Goal: Feedback & Contribution: Leave review/rating

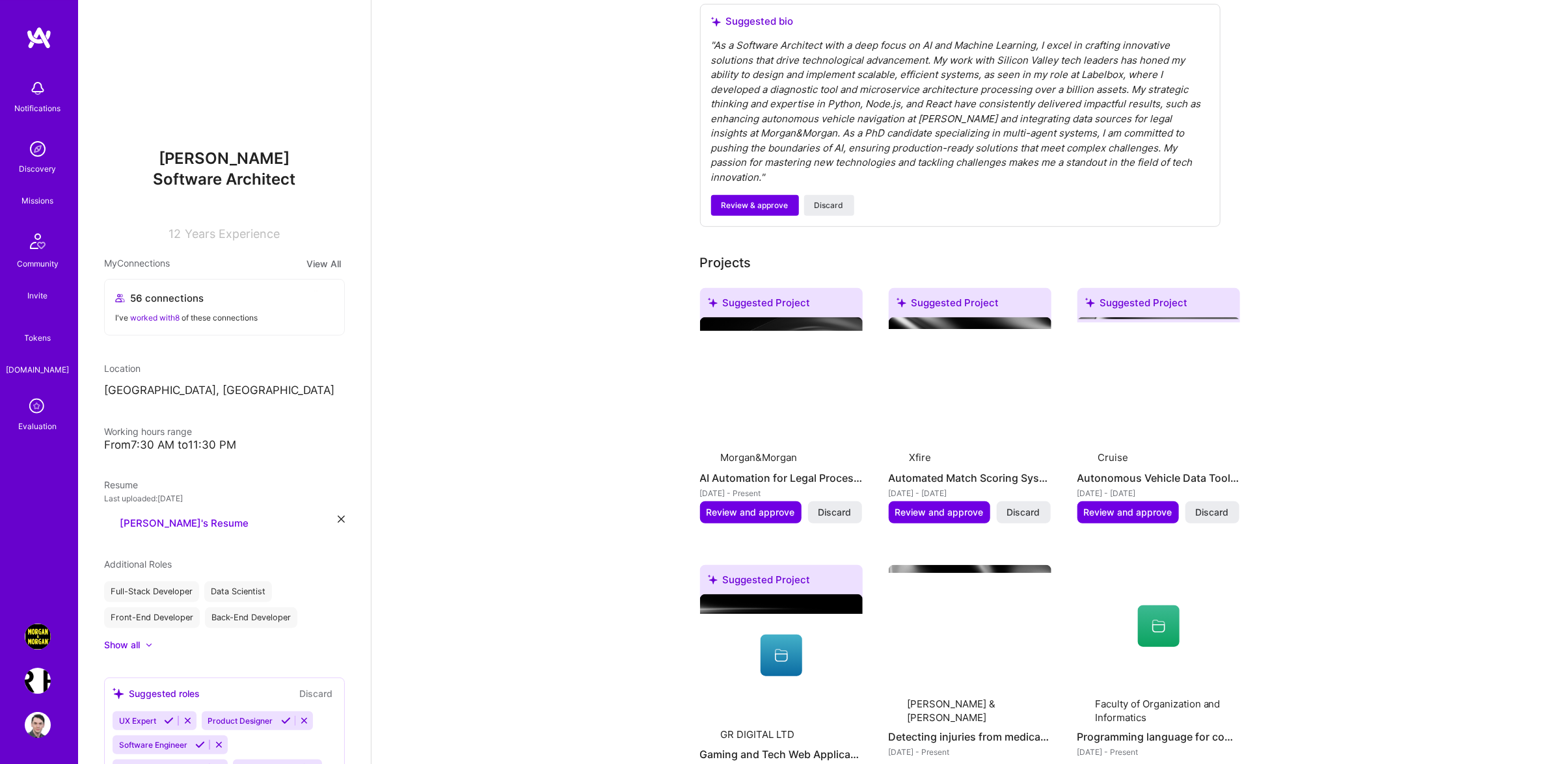
scroll to position [346, 0]
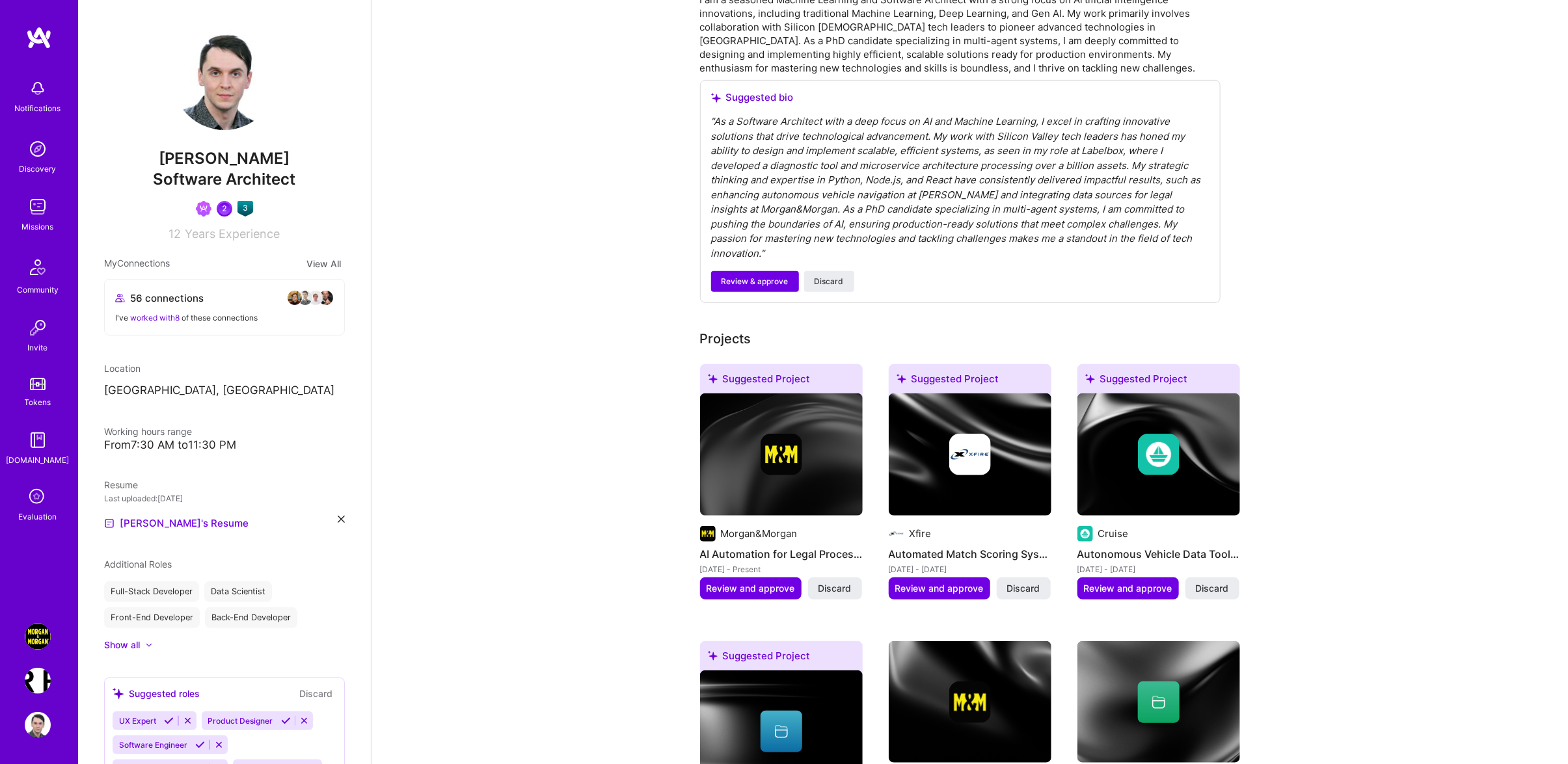
click at [33, 225] on div "Missions" at bounding box center [38, 226] width 32 height 13
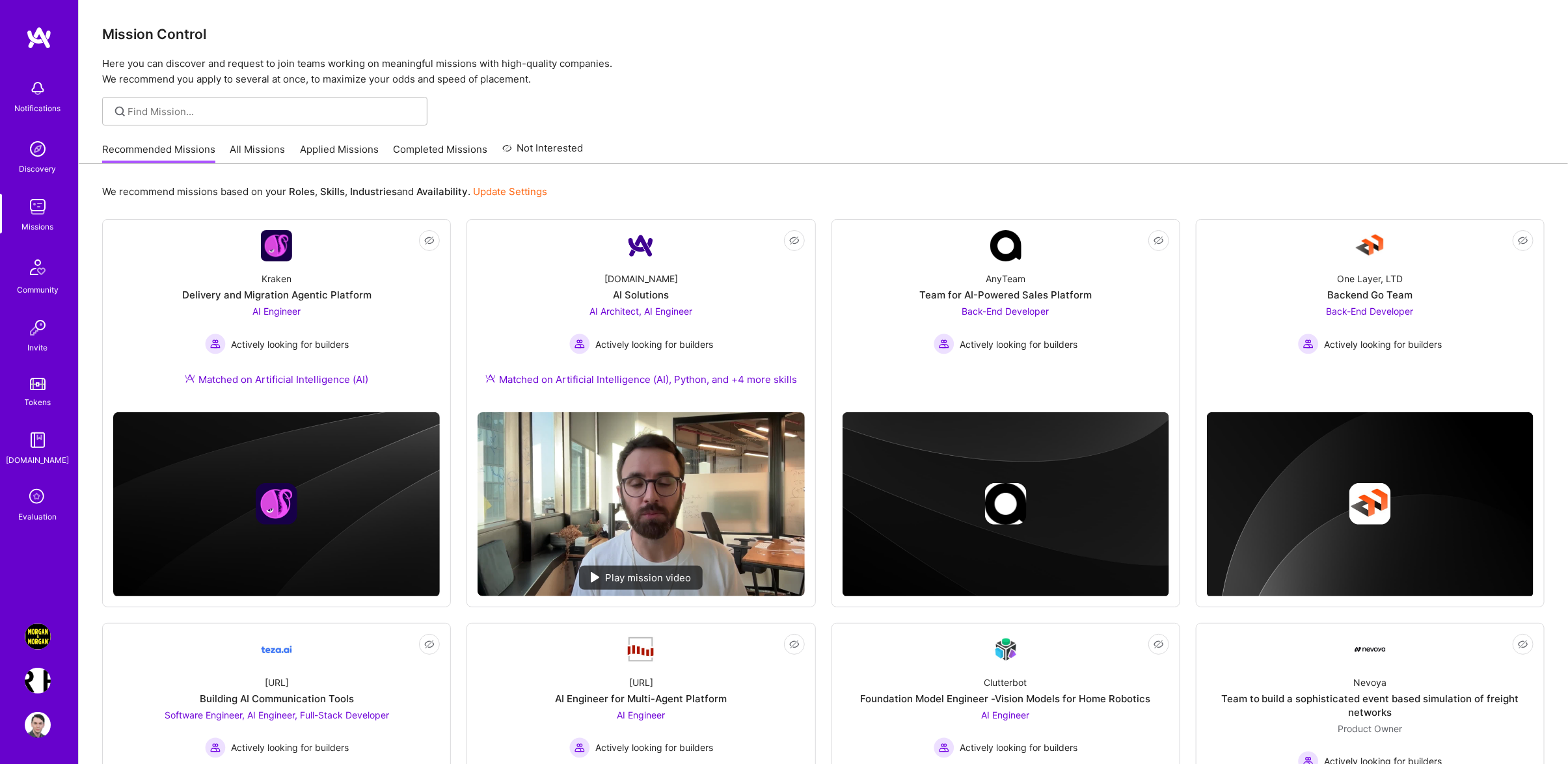
click at [45, 508] on icon at bounding box center [38, 497] width 25 height 25
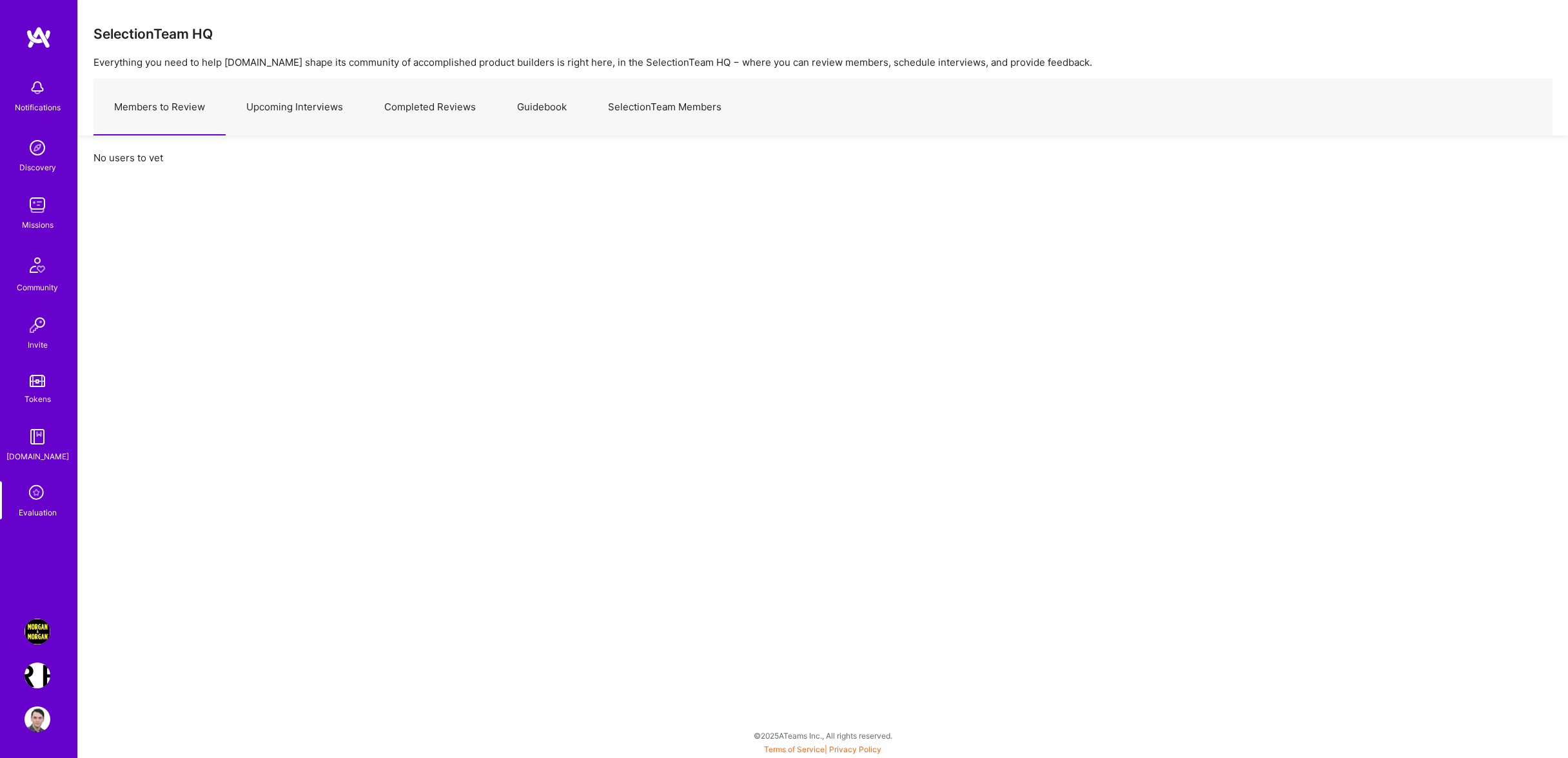
click at [274, 117] on link "Upcoming Interviews" at bounding box center [295, 108] width 138 height 56
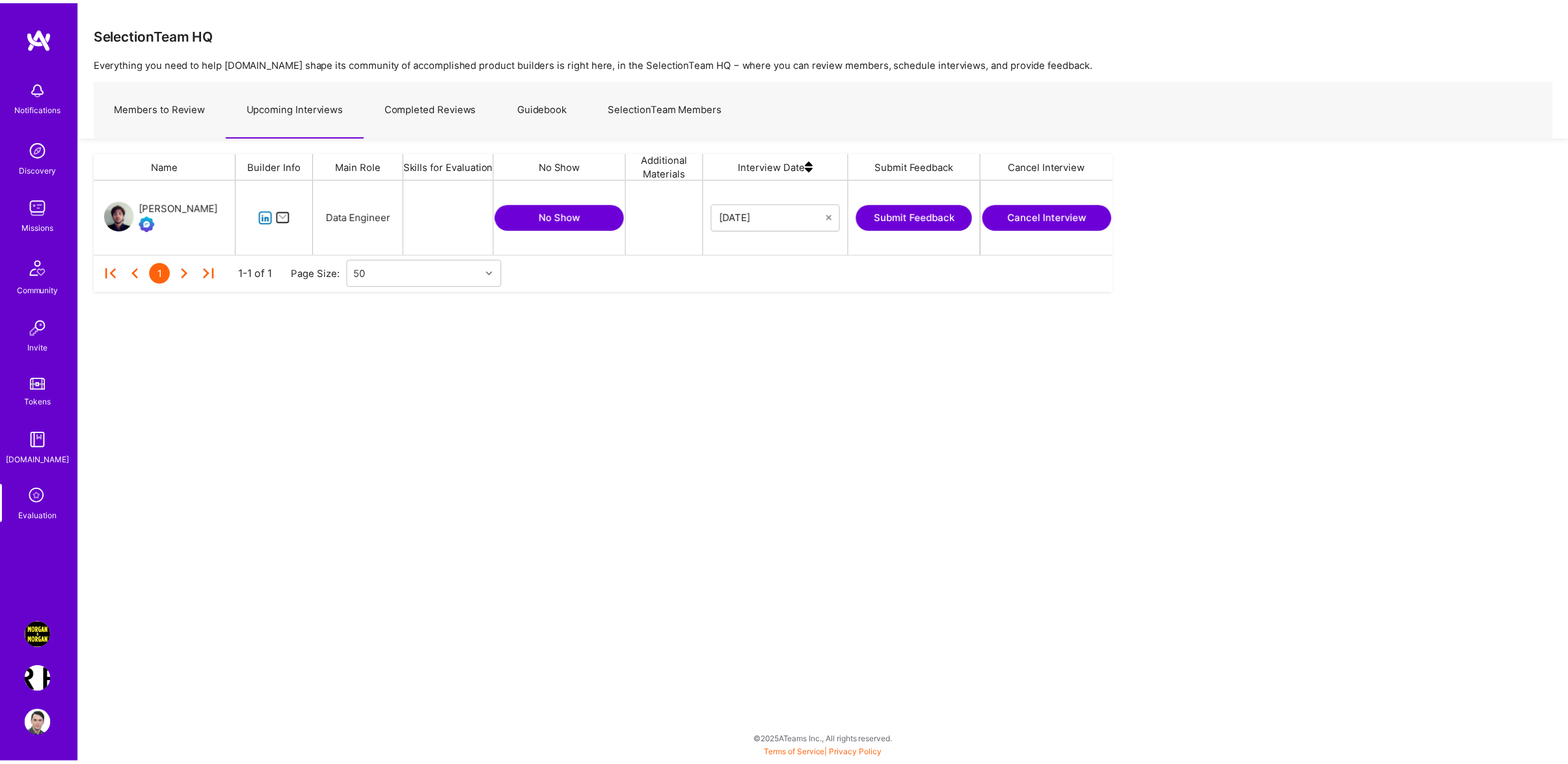
scroll to position [60, 1014]
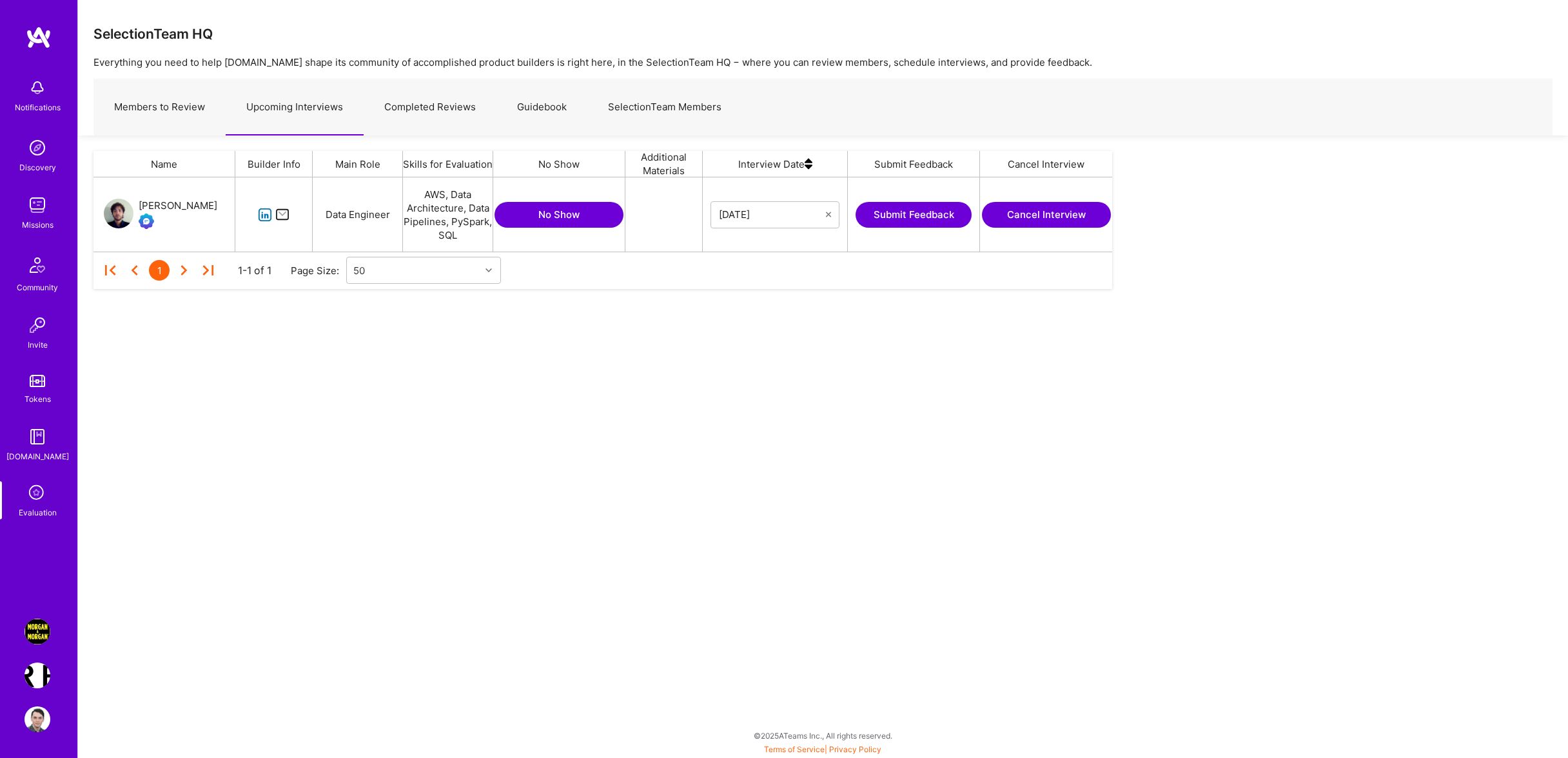
click at [868, 205] on button "Submit Feedback" at bounding box center [914, 214] width 116 height 26
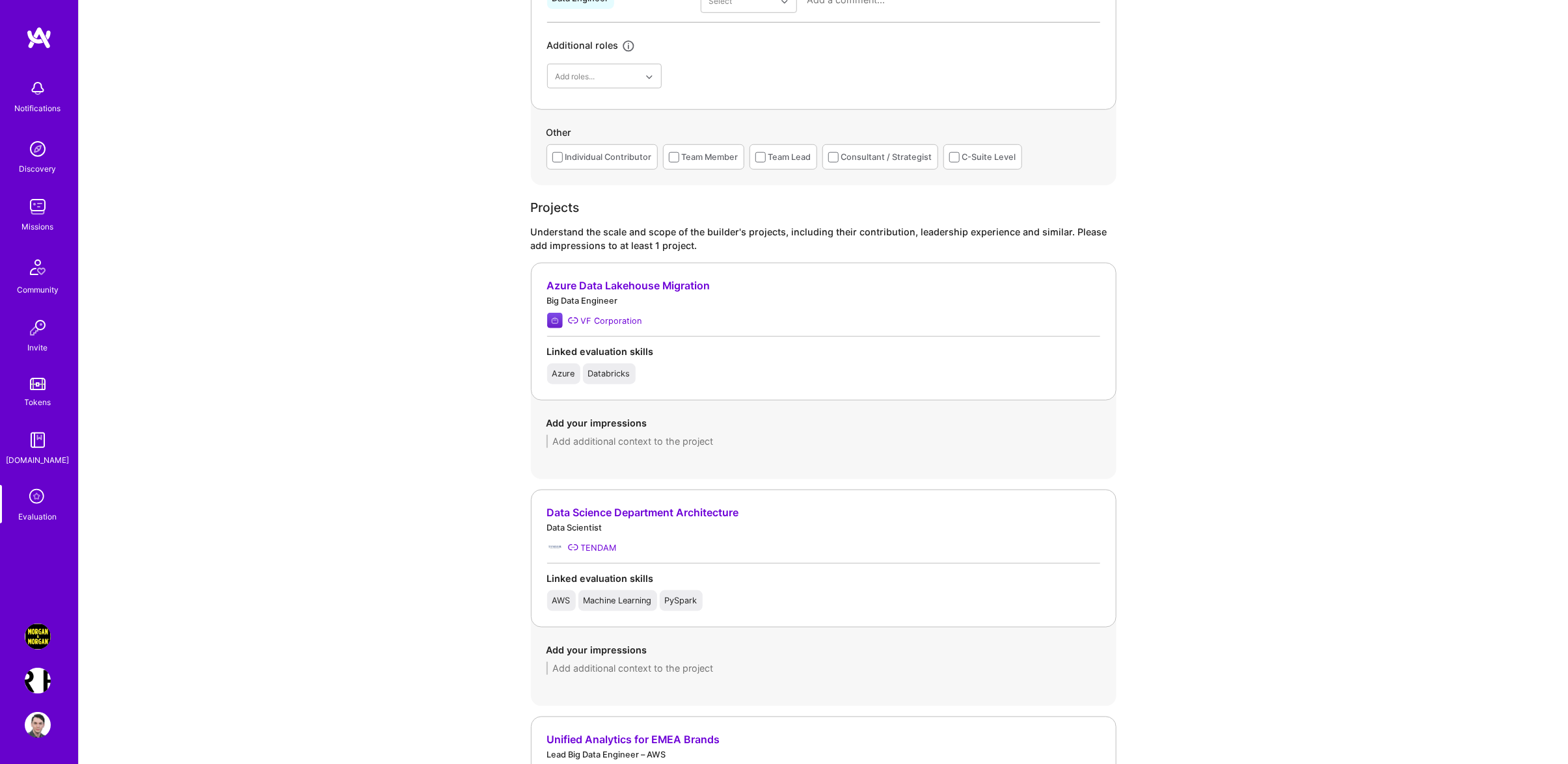
scroll to position [1798, 0]
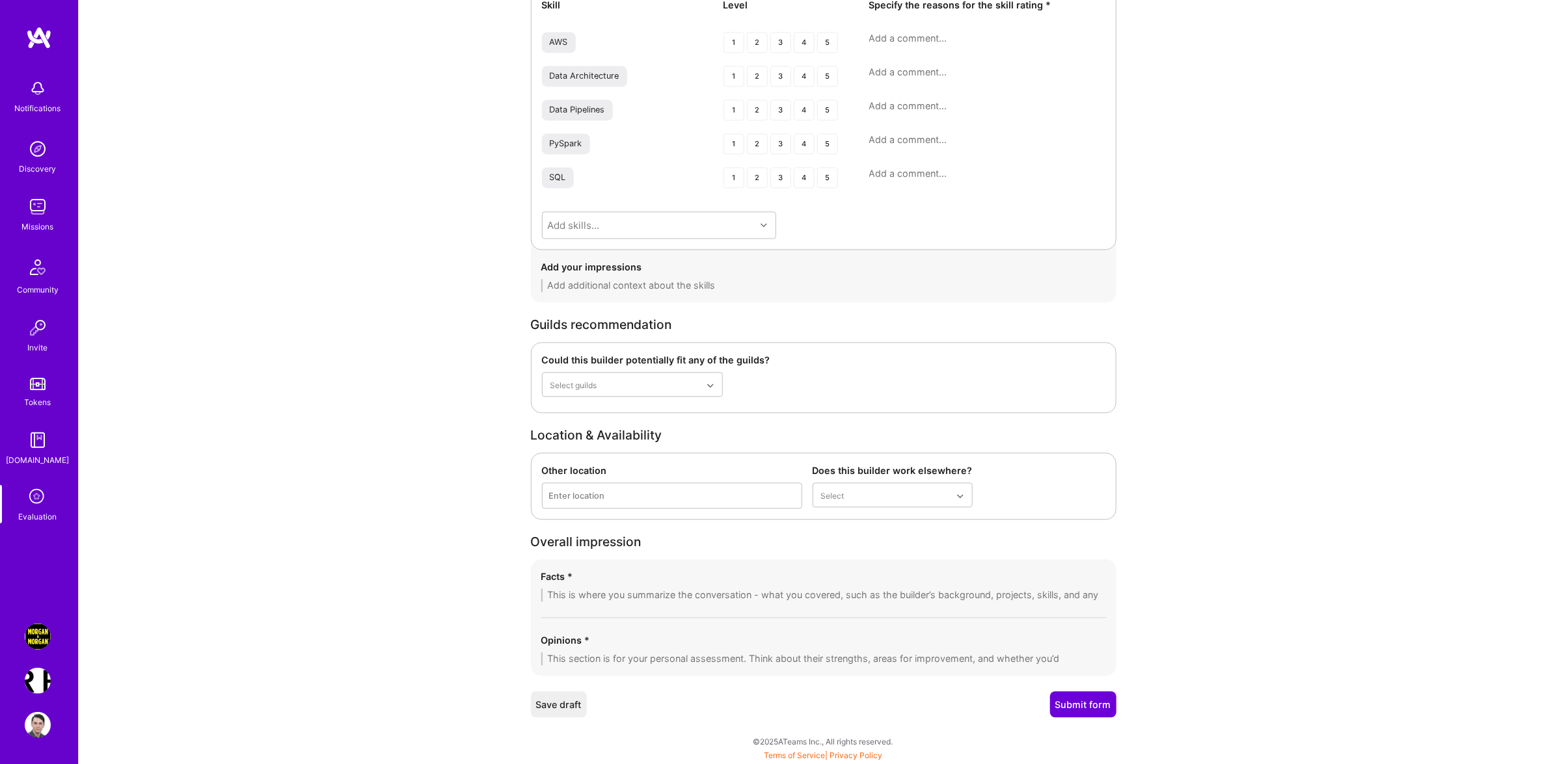
click at [626, 593] on textarea at bounding box center [823, 594] width 564 height 13
paste textarea "Loremips dolo Sitame Con Adipis’e se Doei Temporincid utl Etd Magn aliqu 82 eni…"
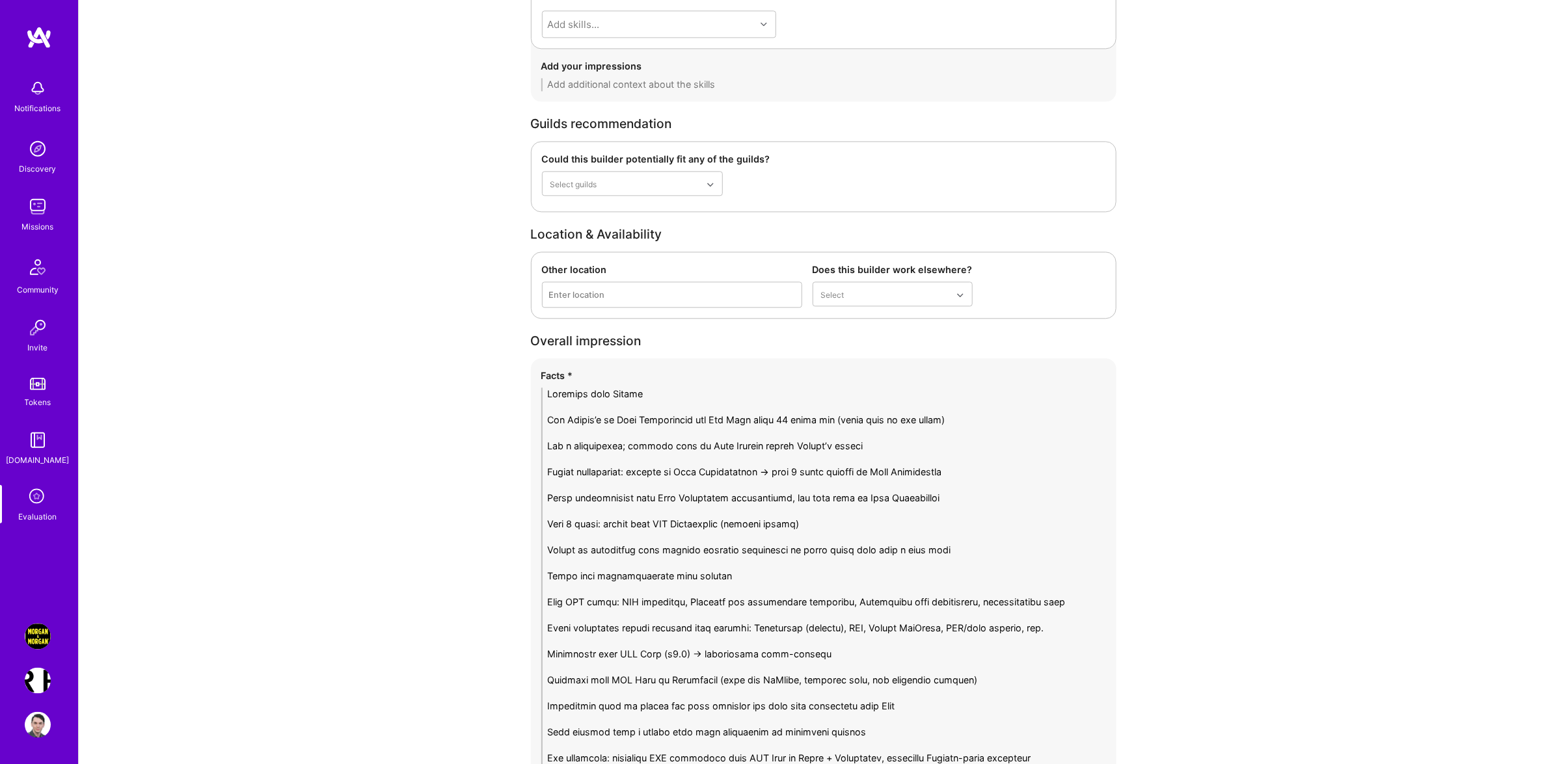
scroll to position [2128, 0]
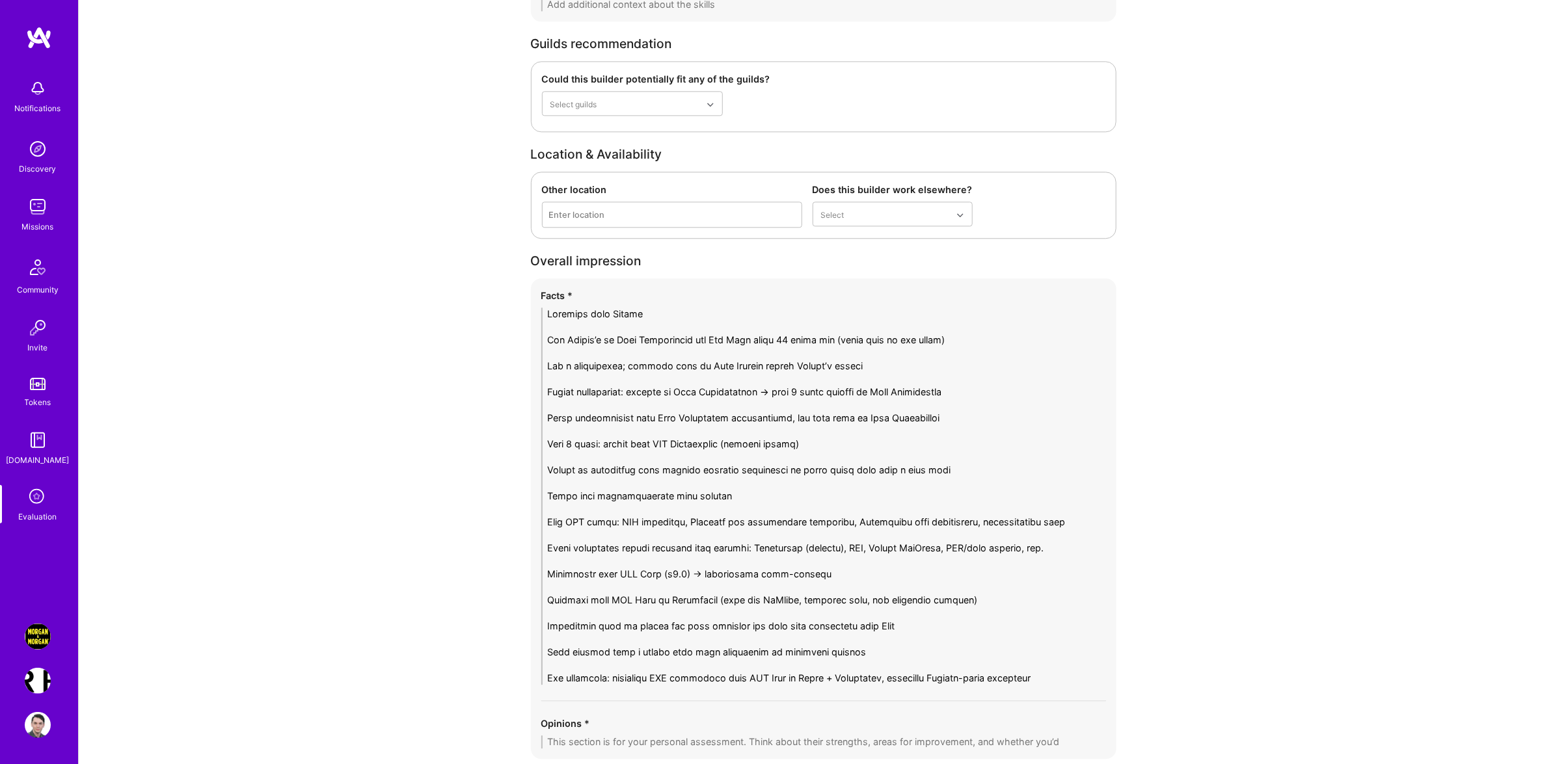
click at [726, 333] on textarea at bounding box center [823, 496] width 564 height 377
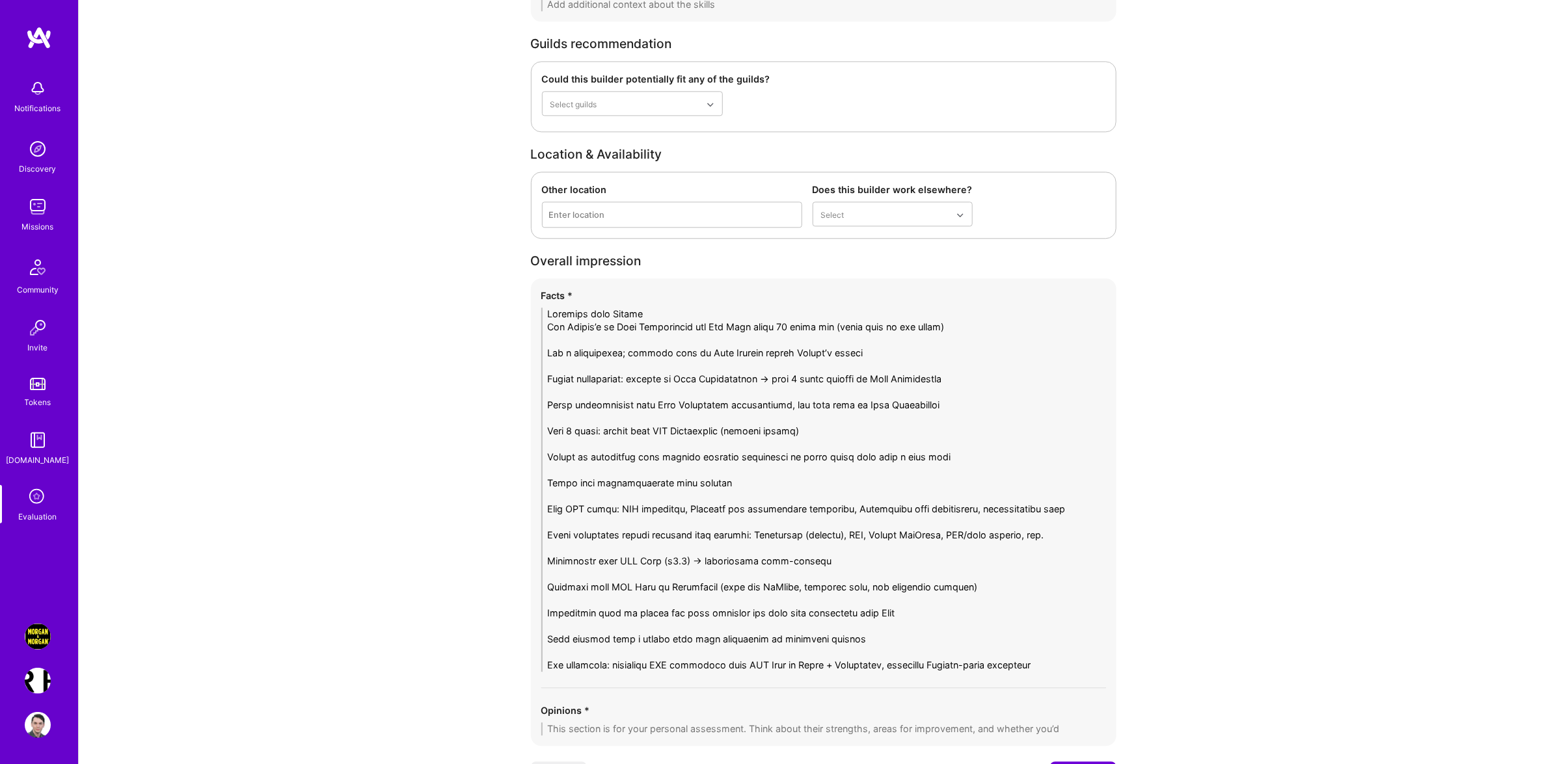
click at [722, 316] on textarea at bounding box center [823, 489] width 564 height 364
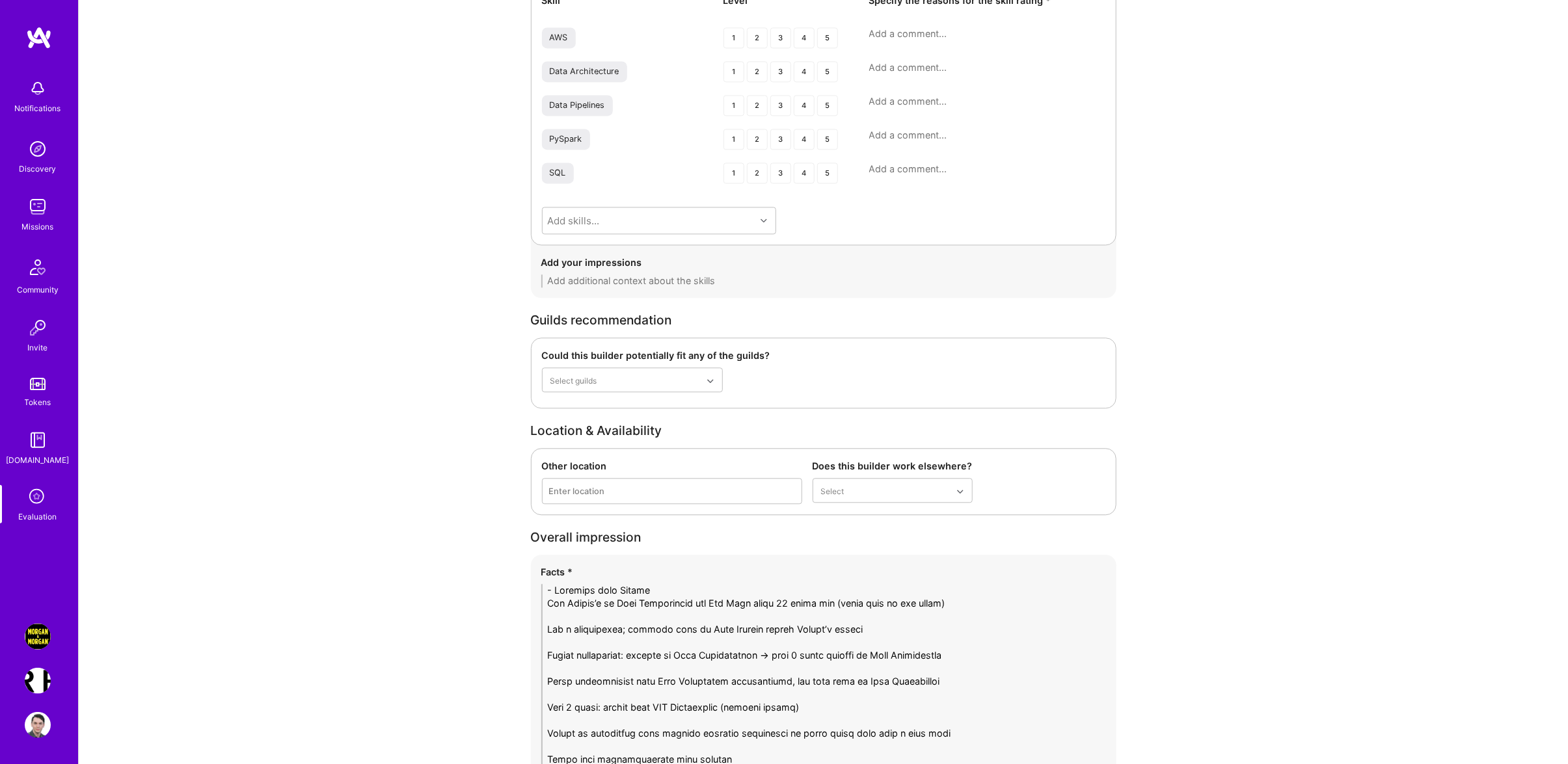
paste textarea "-"
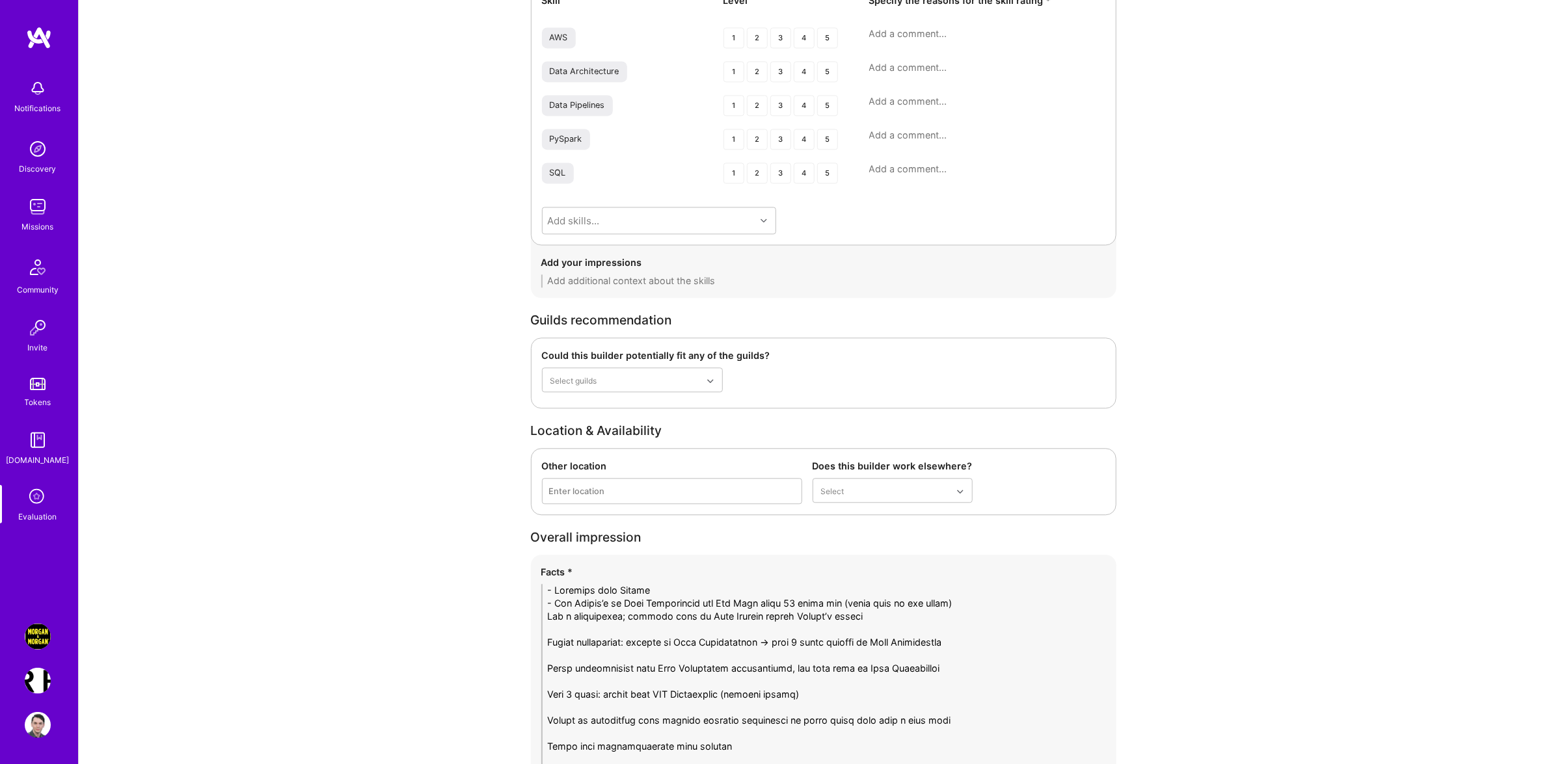
paste textarea "-"
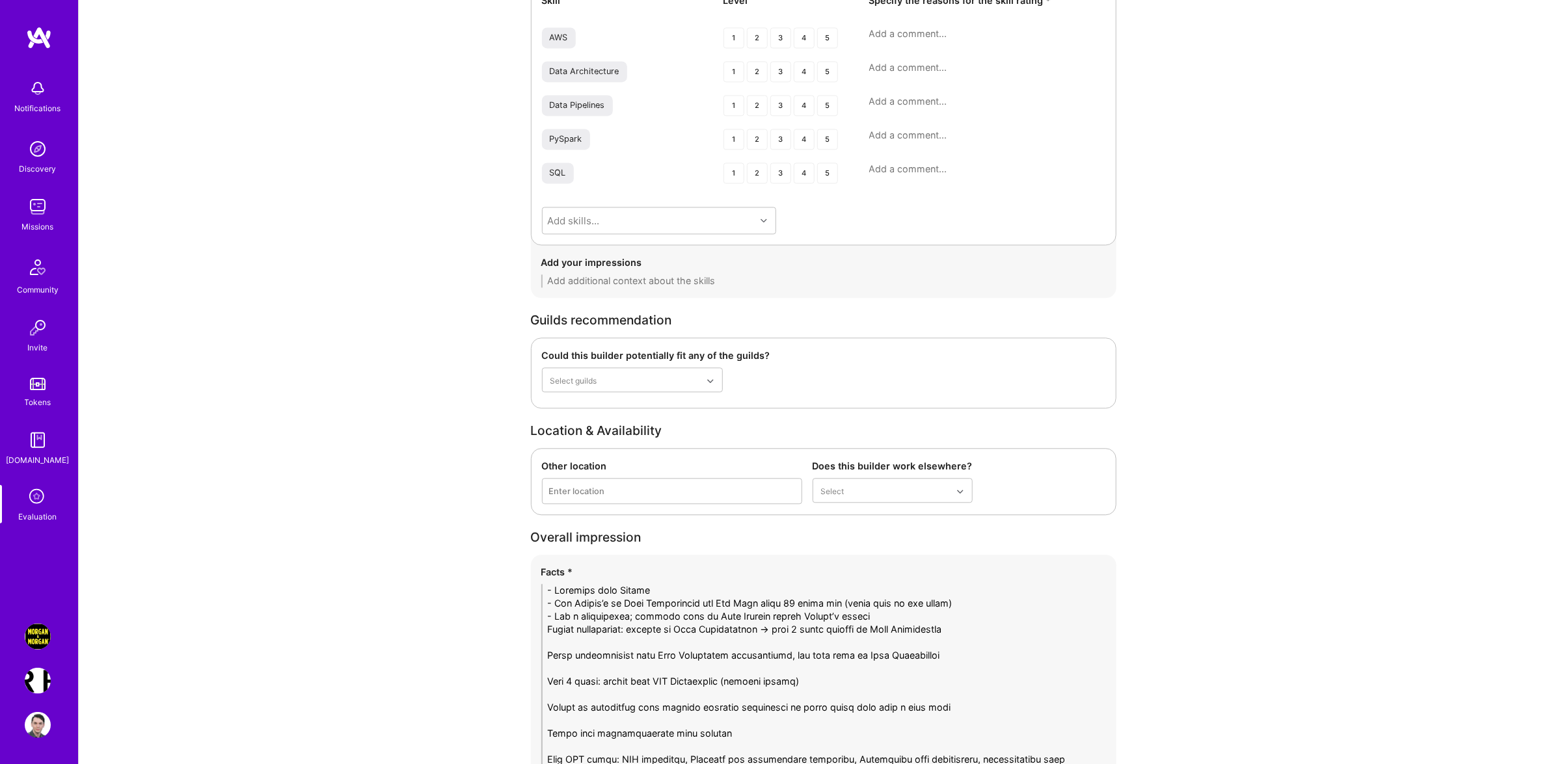
paste textarea "-"
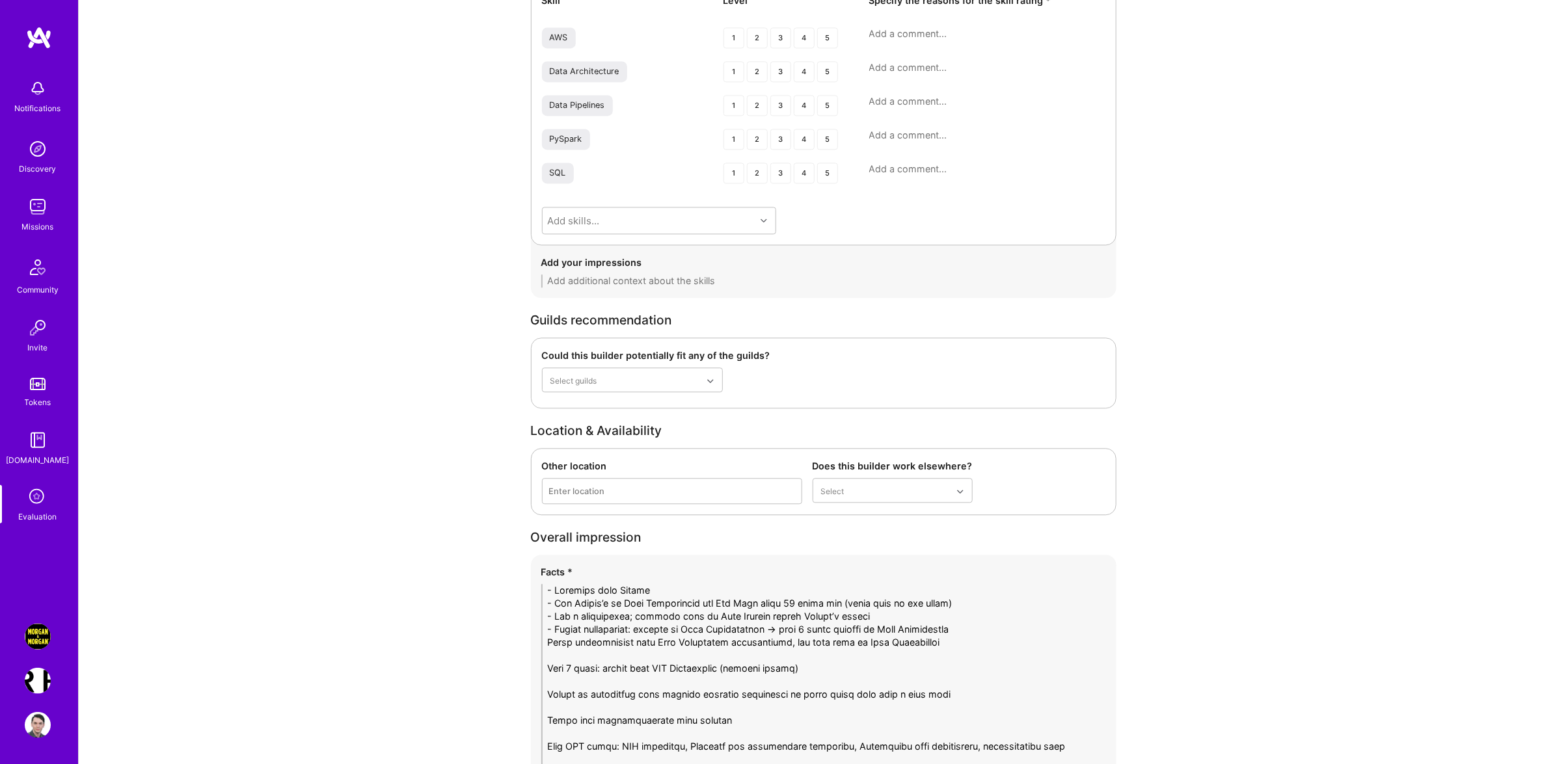
paste textarea "-"
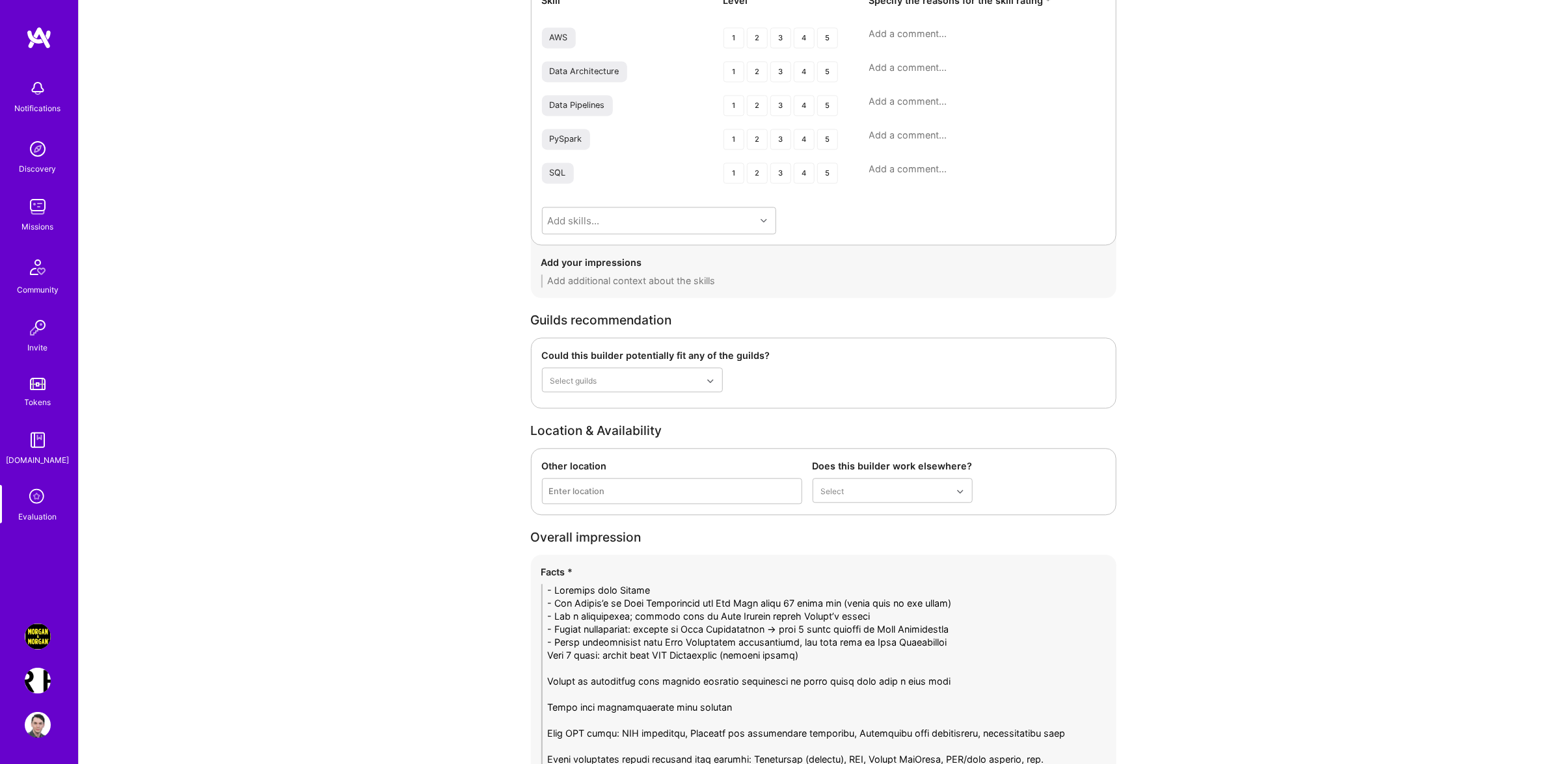
paste textarea "-"
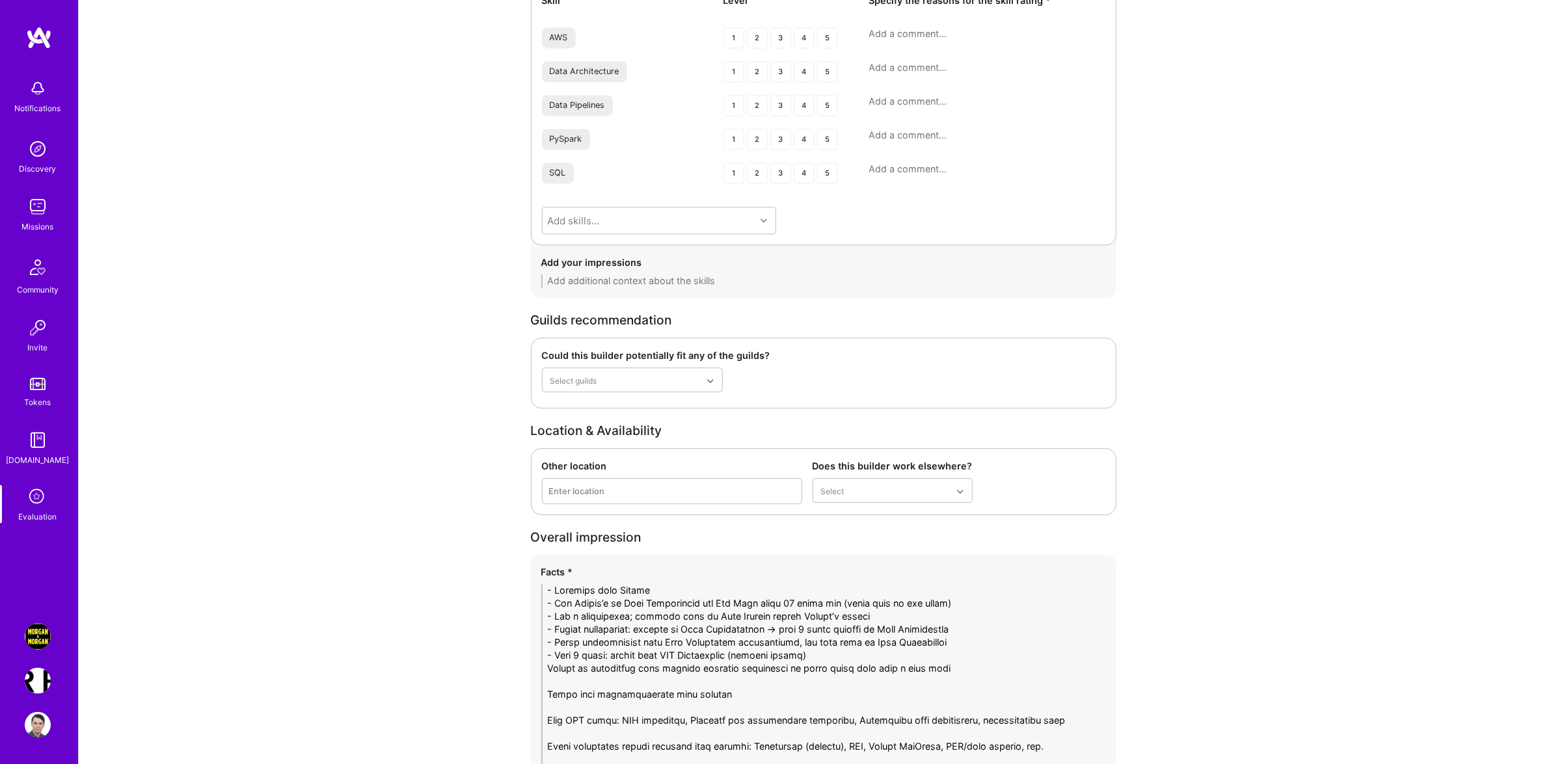
paste textarea "-"
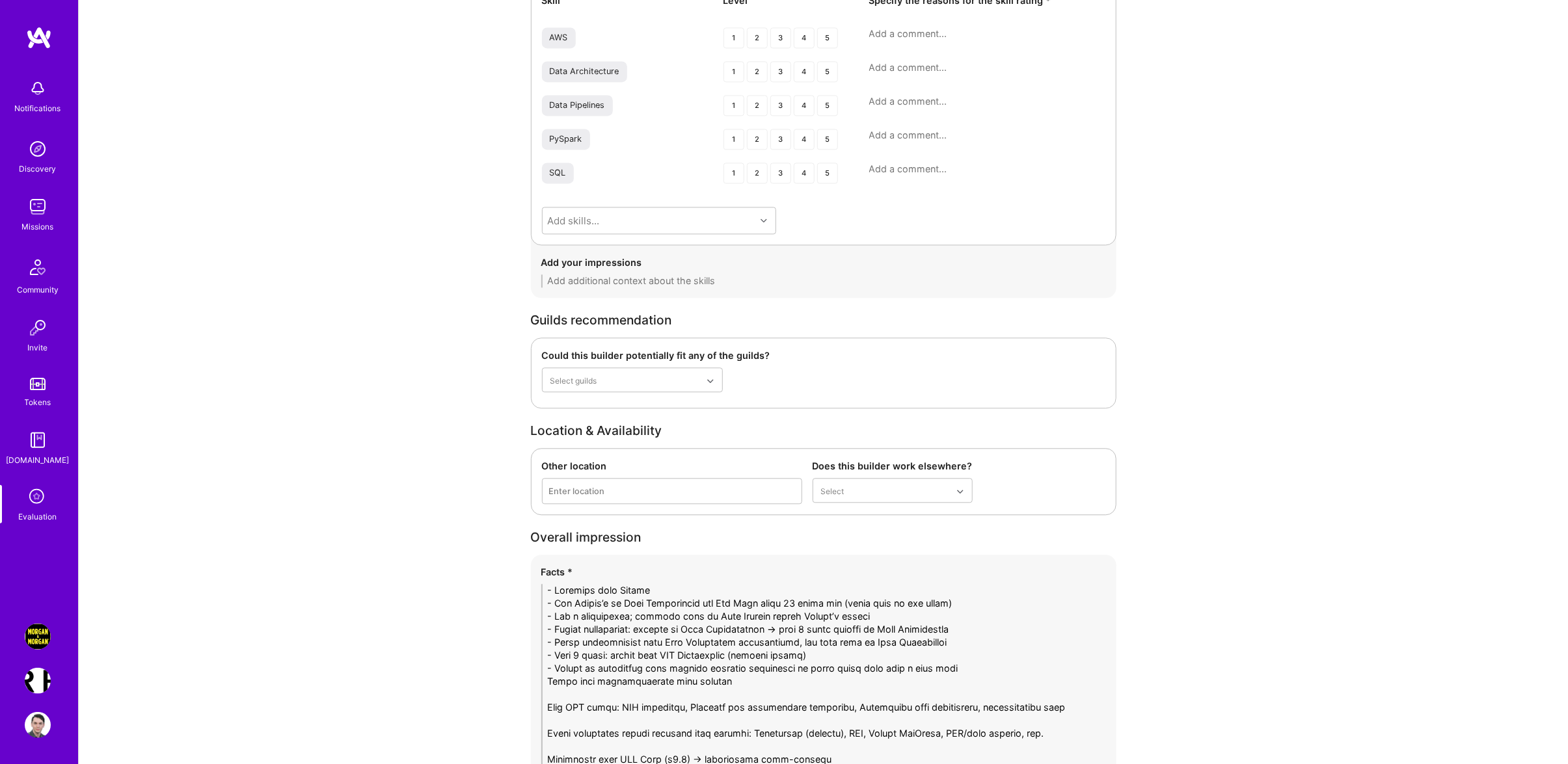
paste textarea "-"
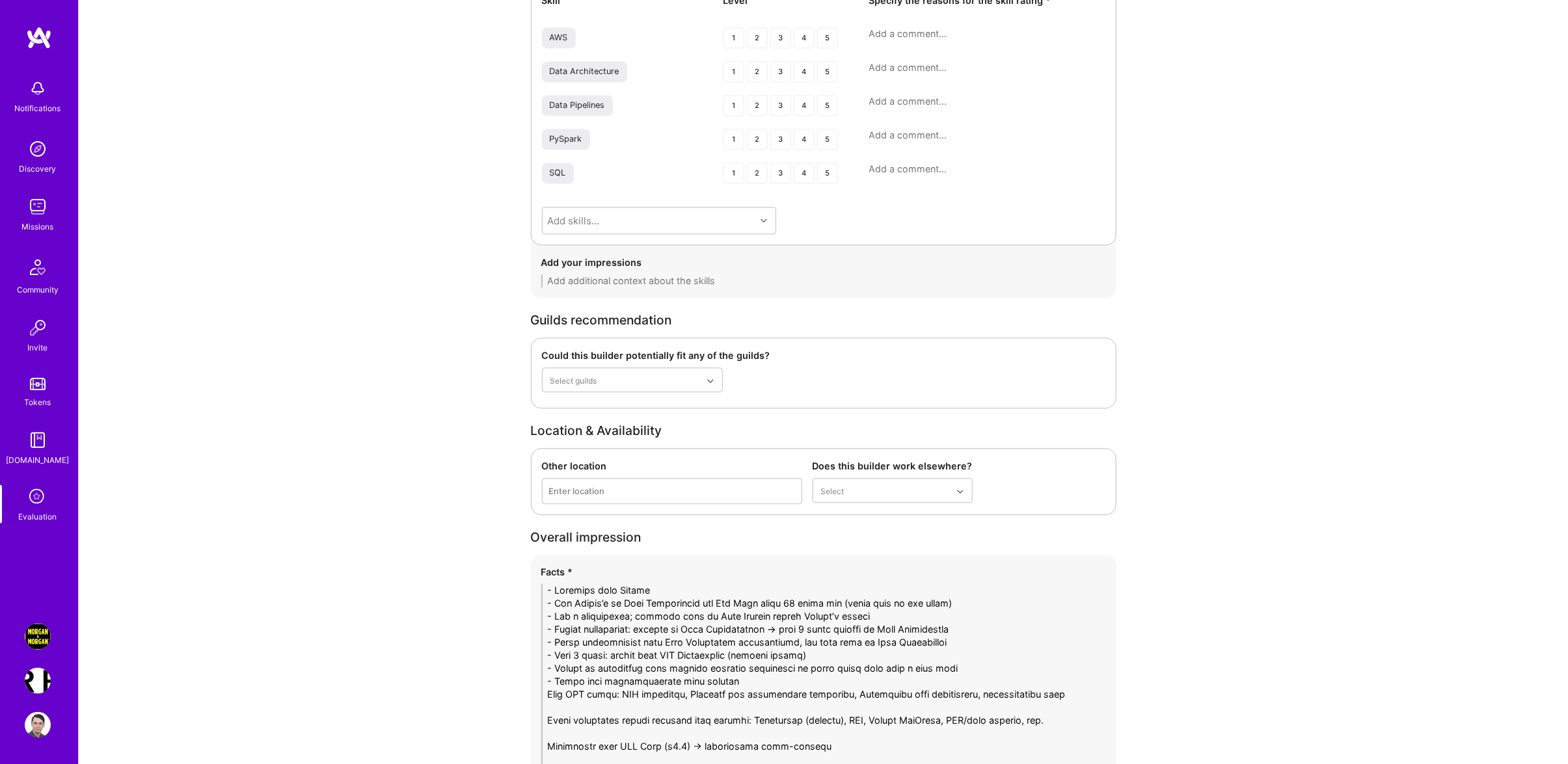
paste textarea "-"
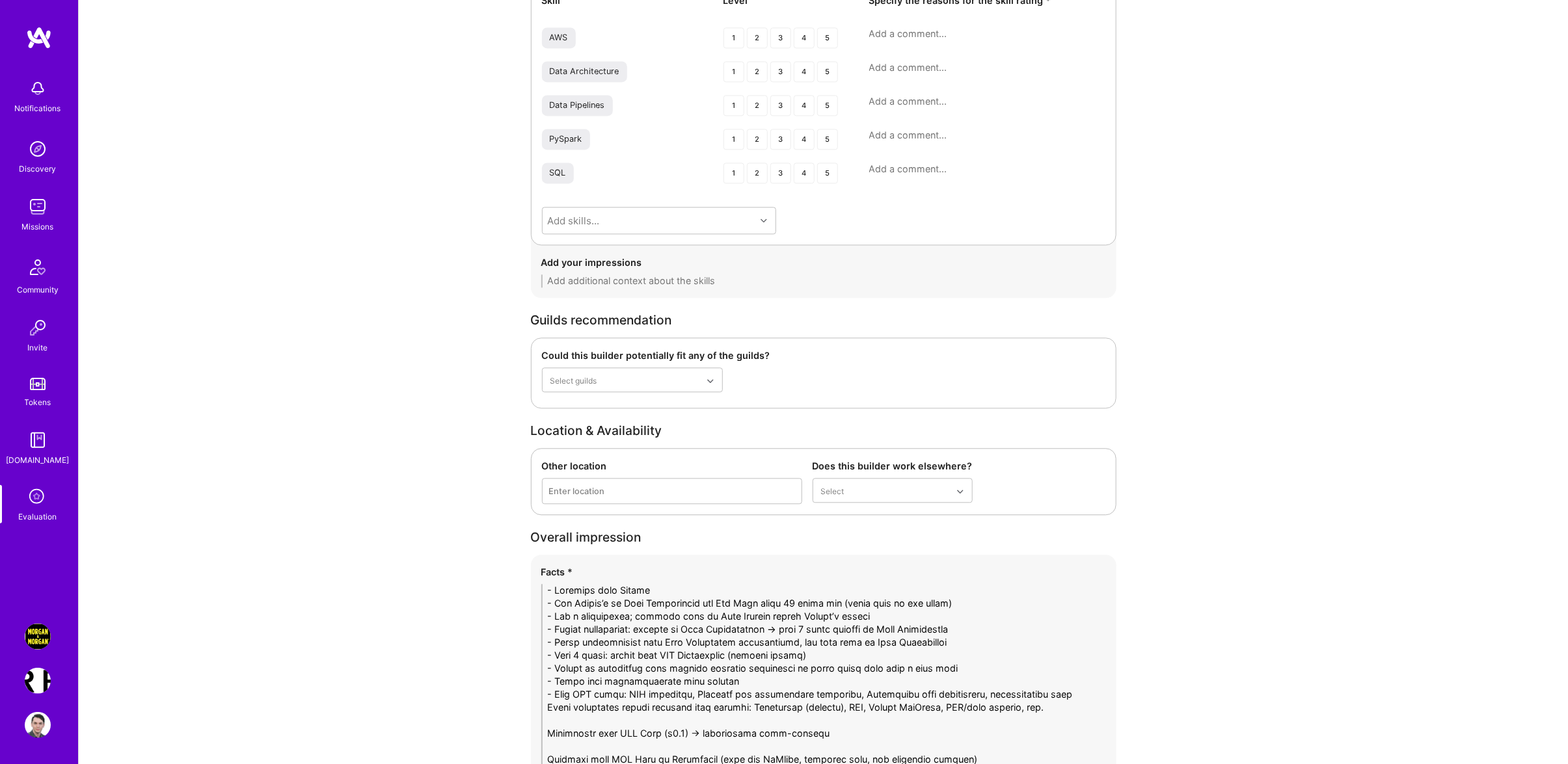
paste textarea "-"
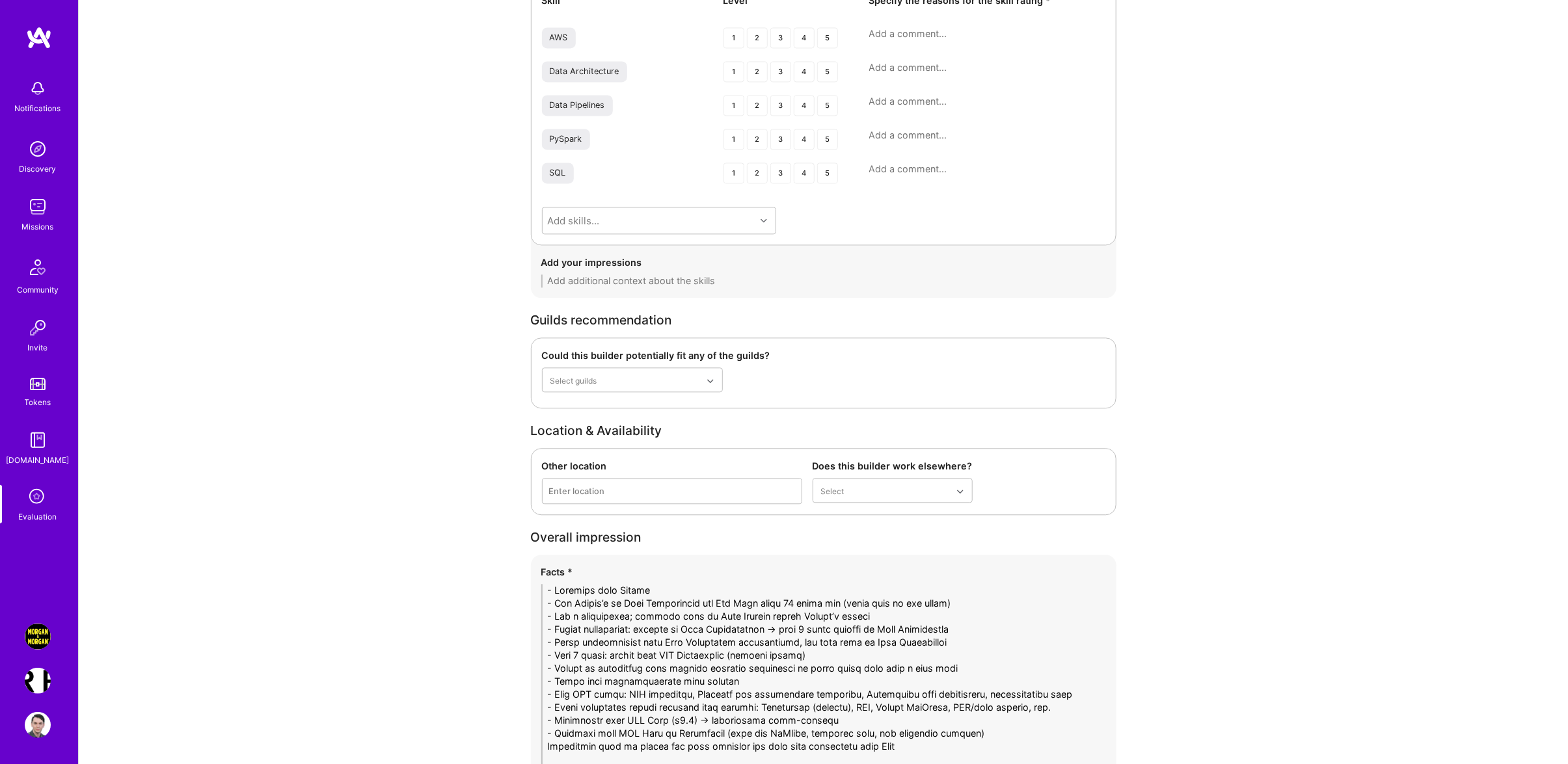
paste textarea "-"
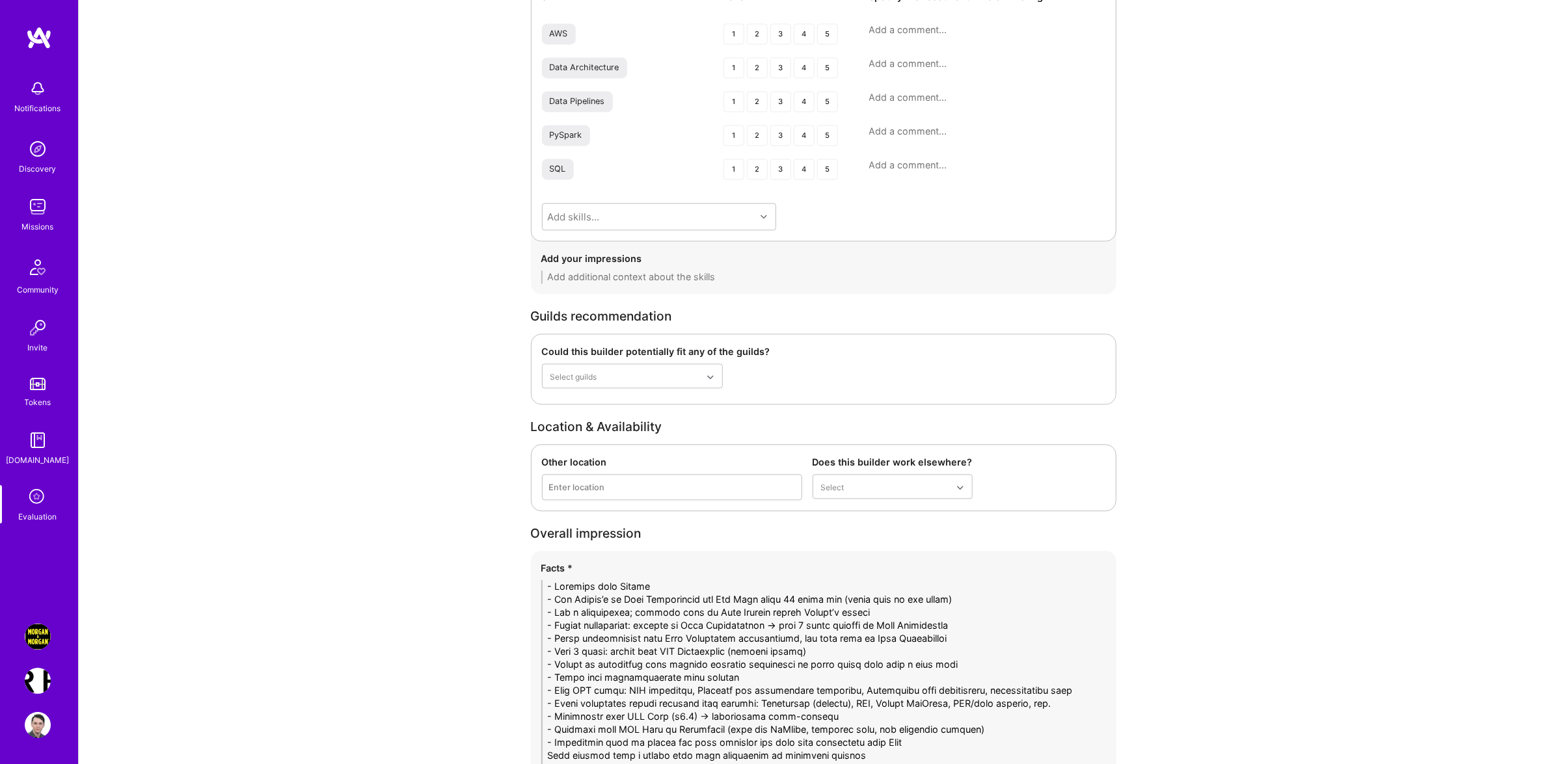
paste textarea "-"
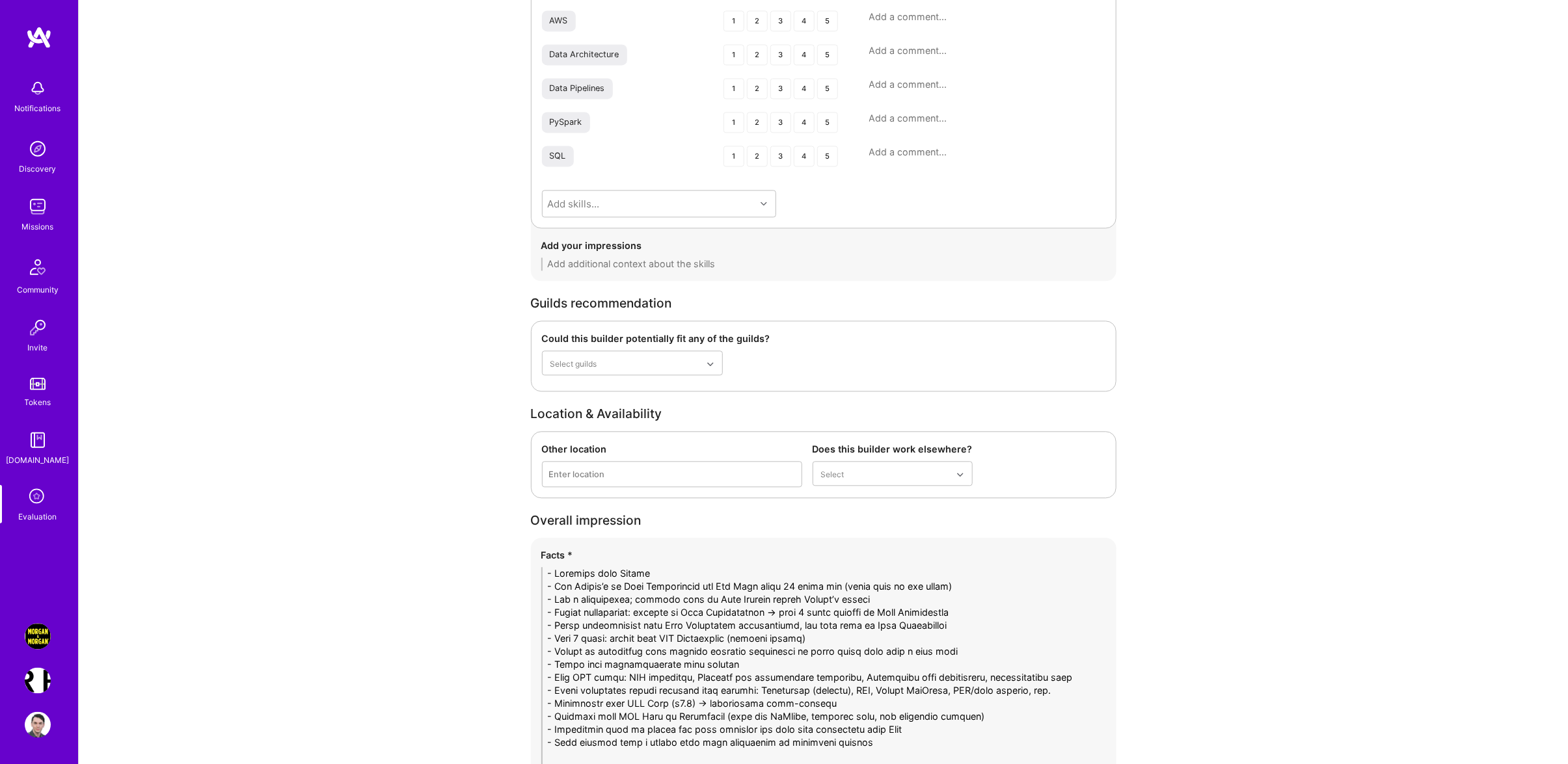
scroll to position [1881, 0]
paste textarea "-"
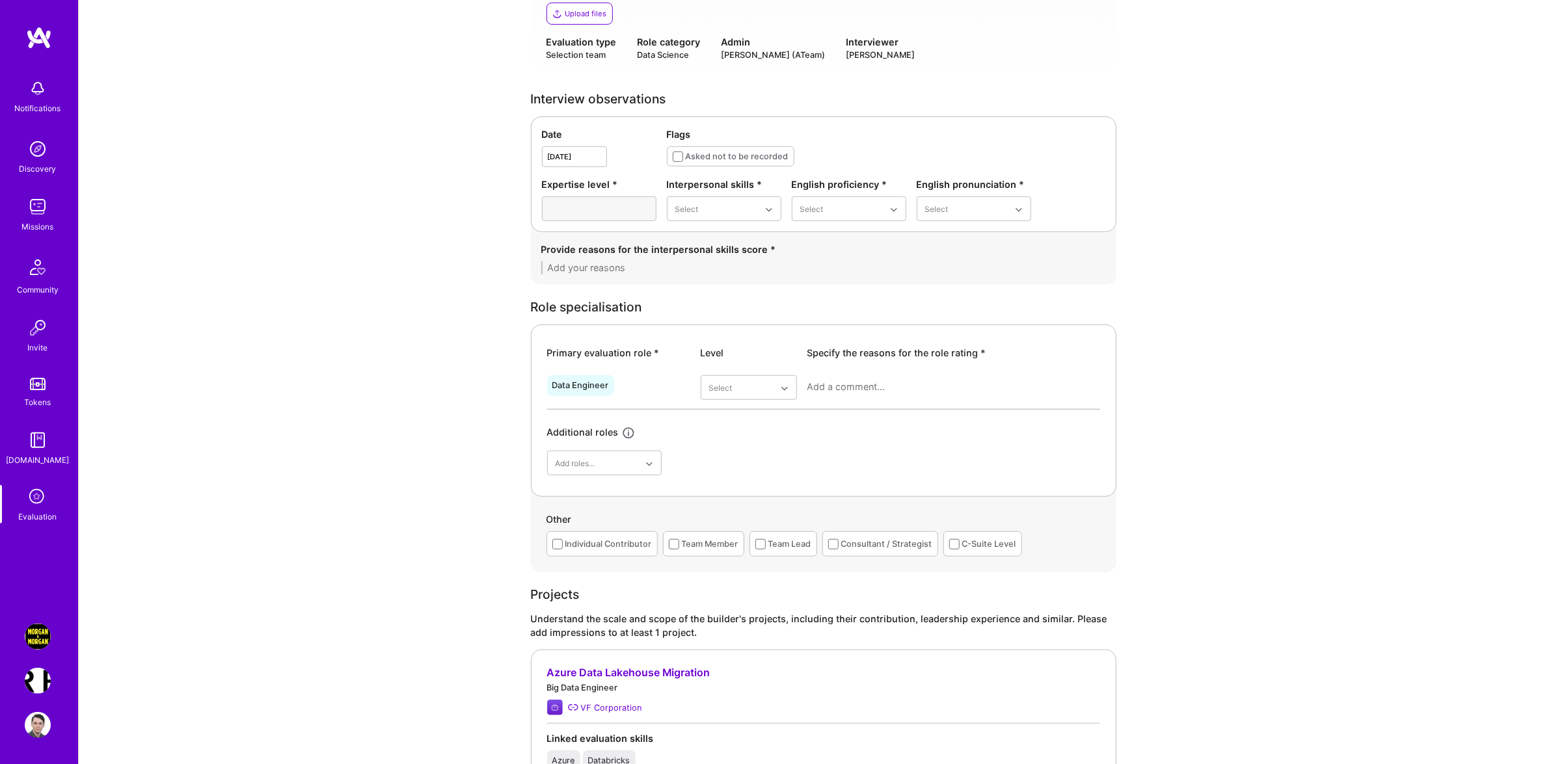
scroll to position [0, 0]
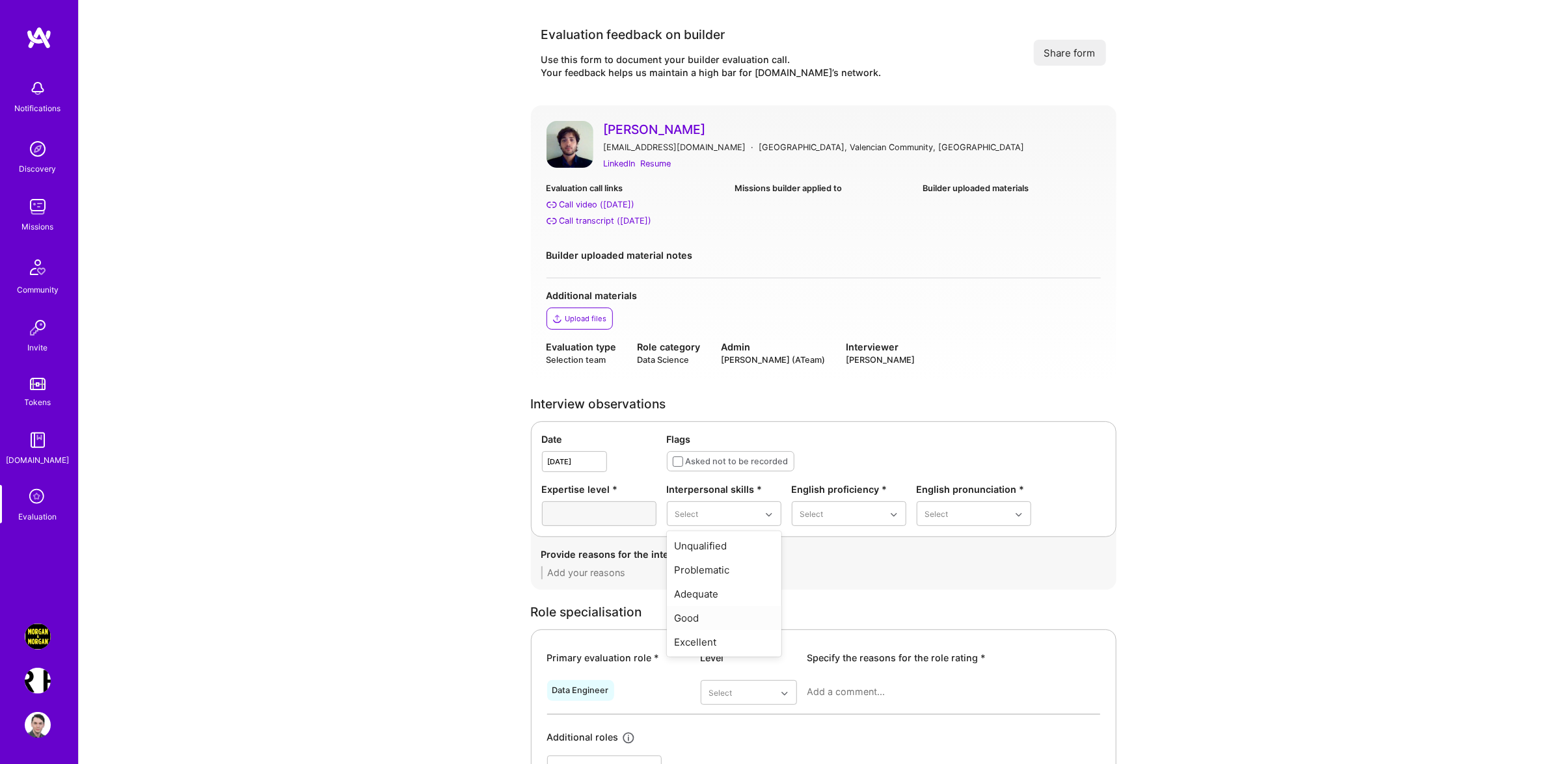
type textarea "- Loremips dolo Sitame - Con Adipis’e se Doei Temporincid utl Etd Magn aliqu 48…"
click at [702, 619] on div "Good" at bounding box center [723, 617] width 115 height 24
click at [610, 522] on div at bounding box center [599, 514] width 115 height 25
click at [847, 588] on div "Good" at bounding box center [849, 593] width 115 height 24
click at [967, 496] on div "English pronunciation * Select" at bounding box center [974, 503] width 115 height 44
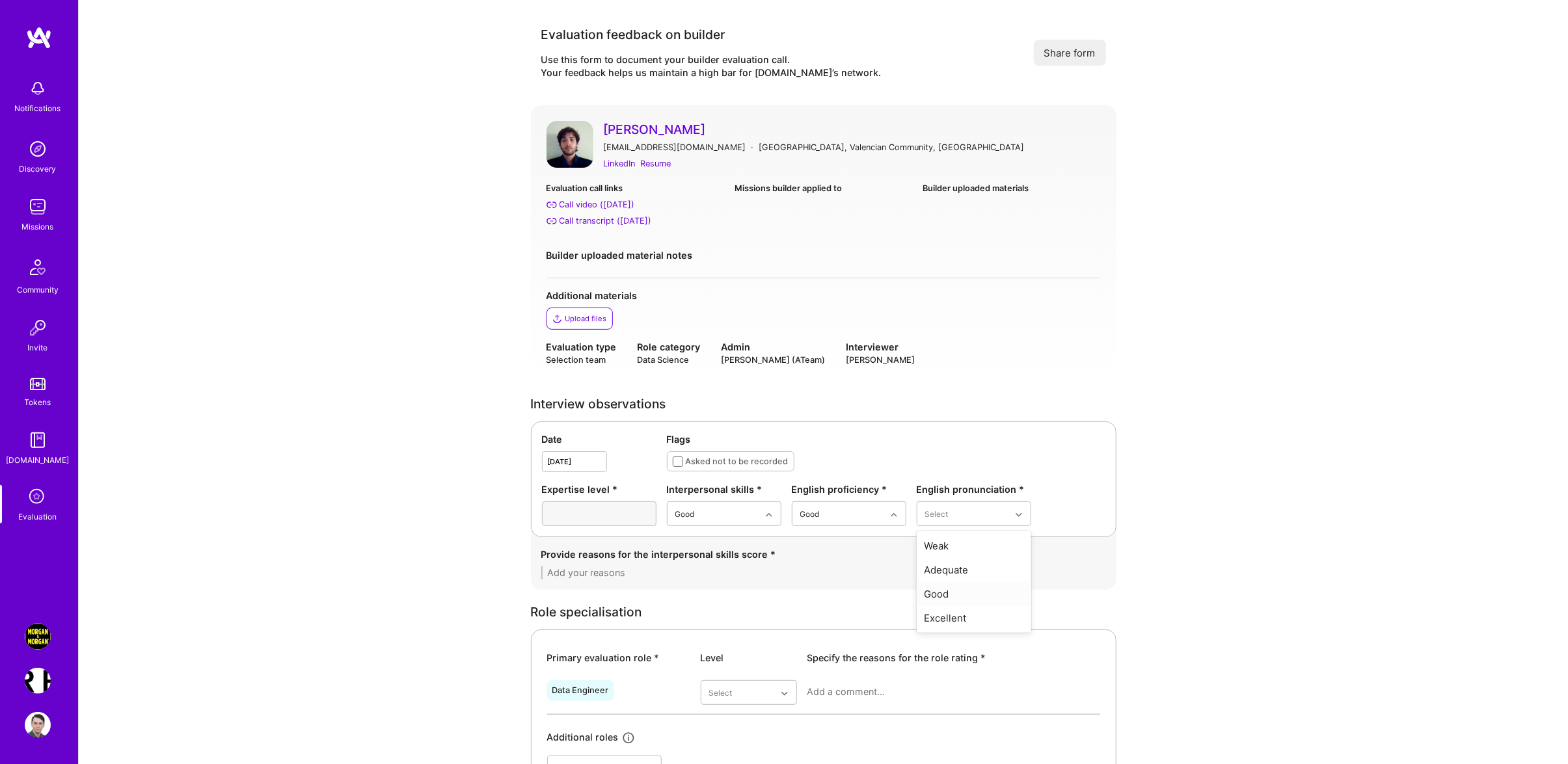
click at [962, 588] on div "Good" at bounding box center [974, 593] width 115 height 24
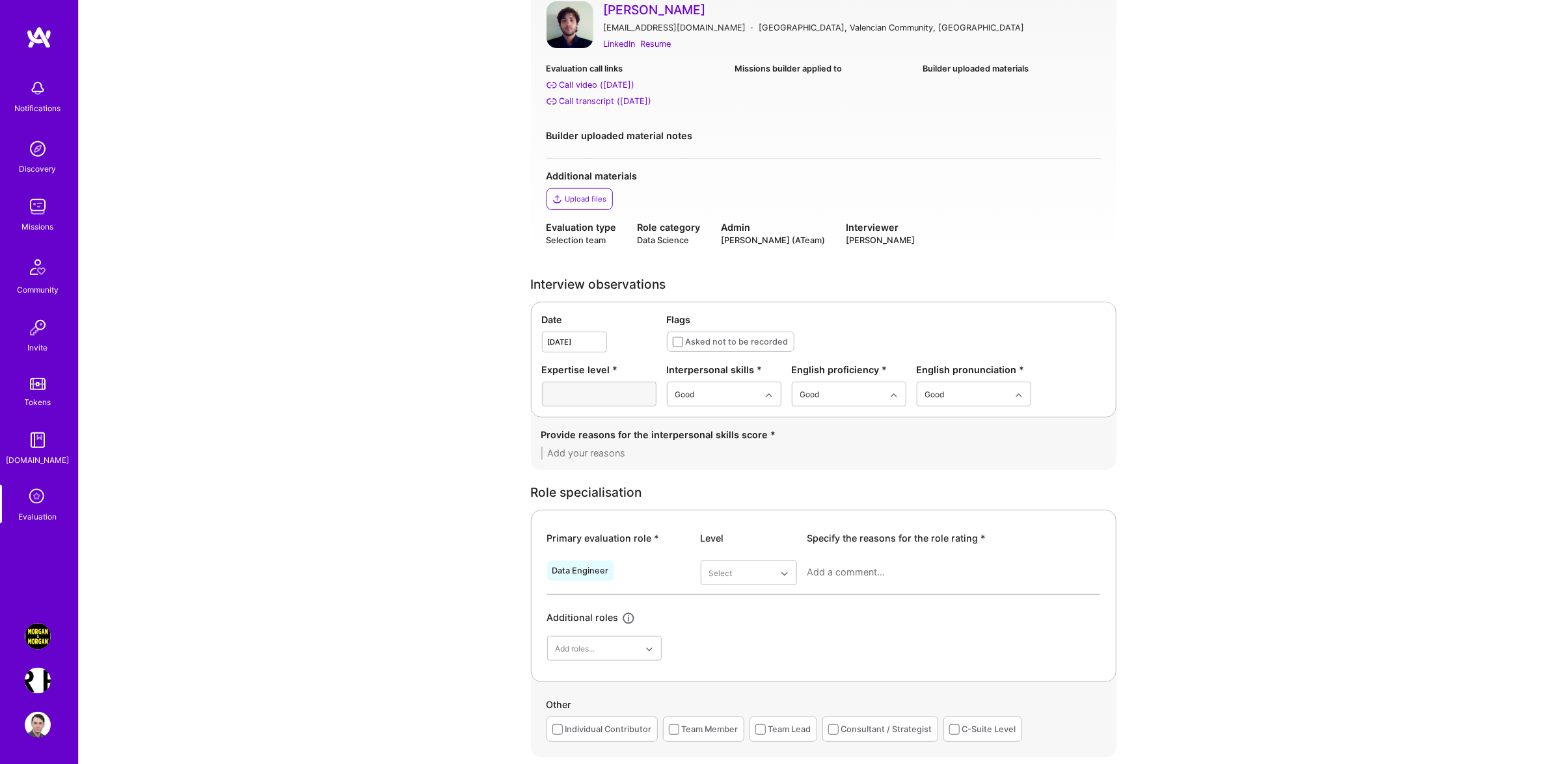
scroll to position [207, 0]
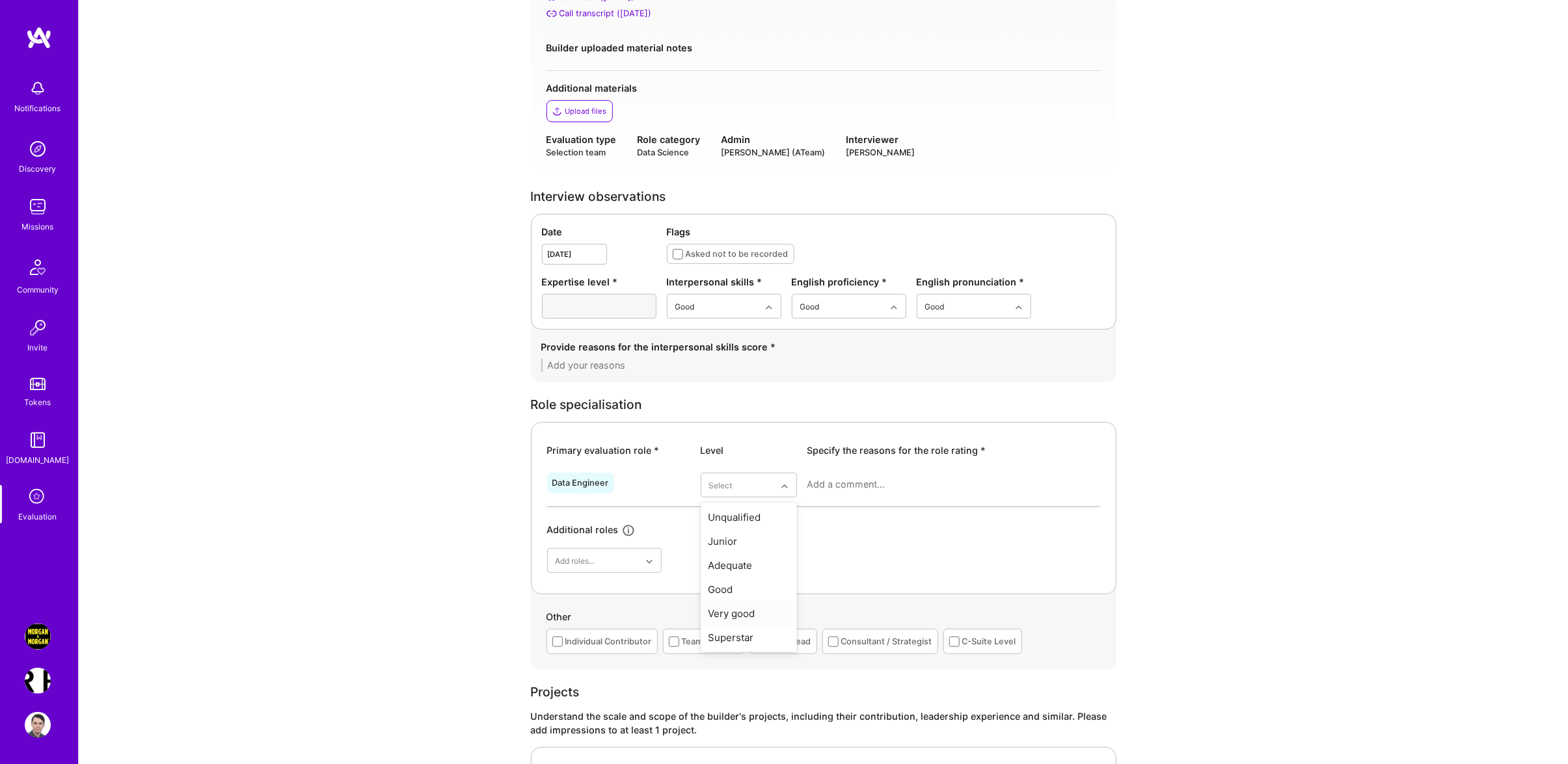
click at [764, 615] on div "Very good" at bounding box center [748, 613] width 96 height 24
click at [853, 500] on div at bounding box center [953, 489] width 293 height 34
click at [848, 488] on textarea at bounding box center [953, 484] width 293 height 13
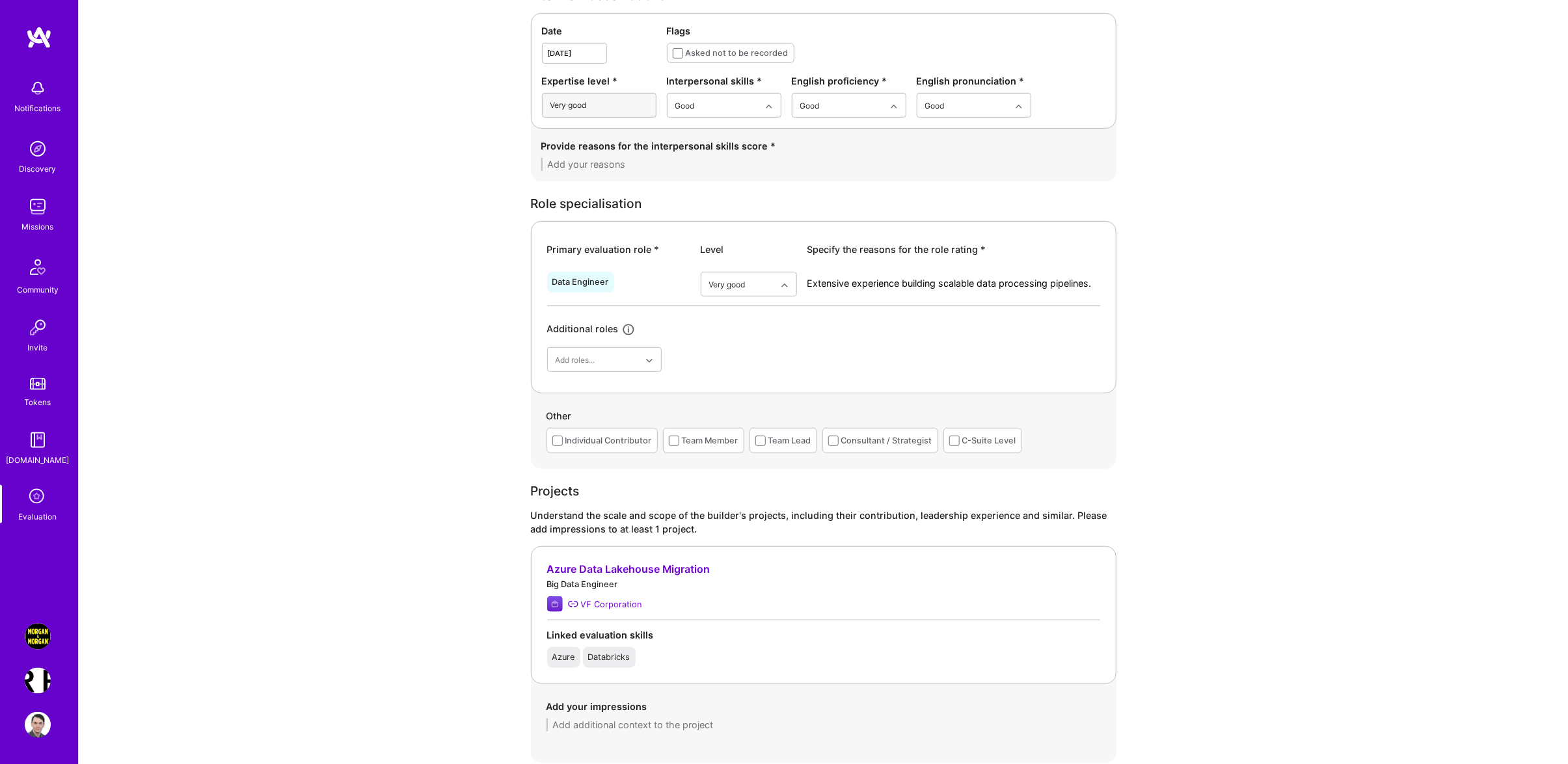
scroll to position [414, 0]
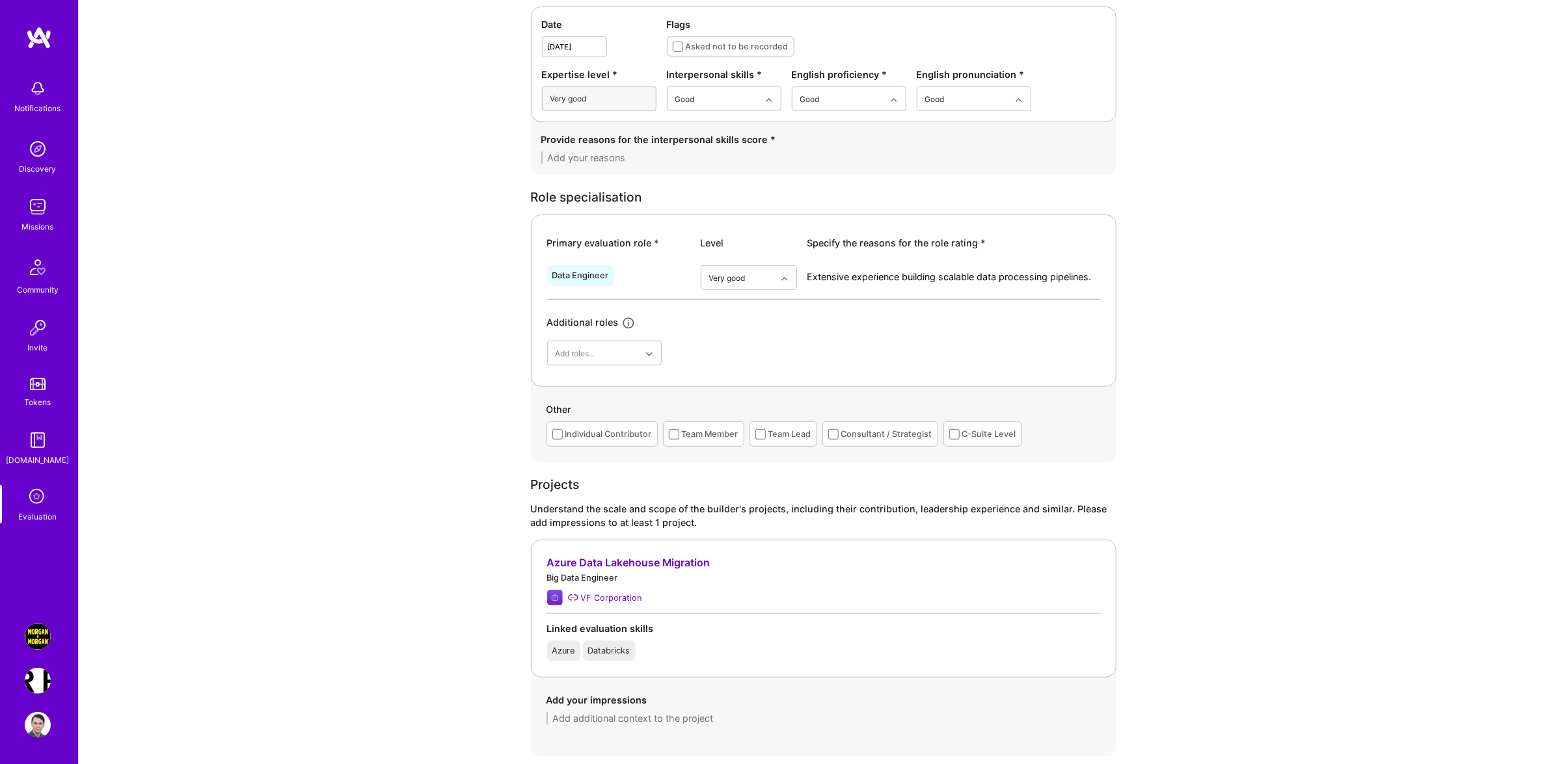
type textarea "Extensive experience building scalable data processing pipelines."
click at [607, 431] on div "Individual Contributor" at bounding box center [608, 433] width 86 height 13
click at [709, 438] on div "Team Member" at bounding box center [710, 433] width 57 height 13
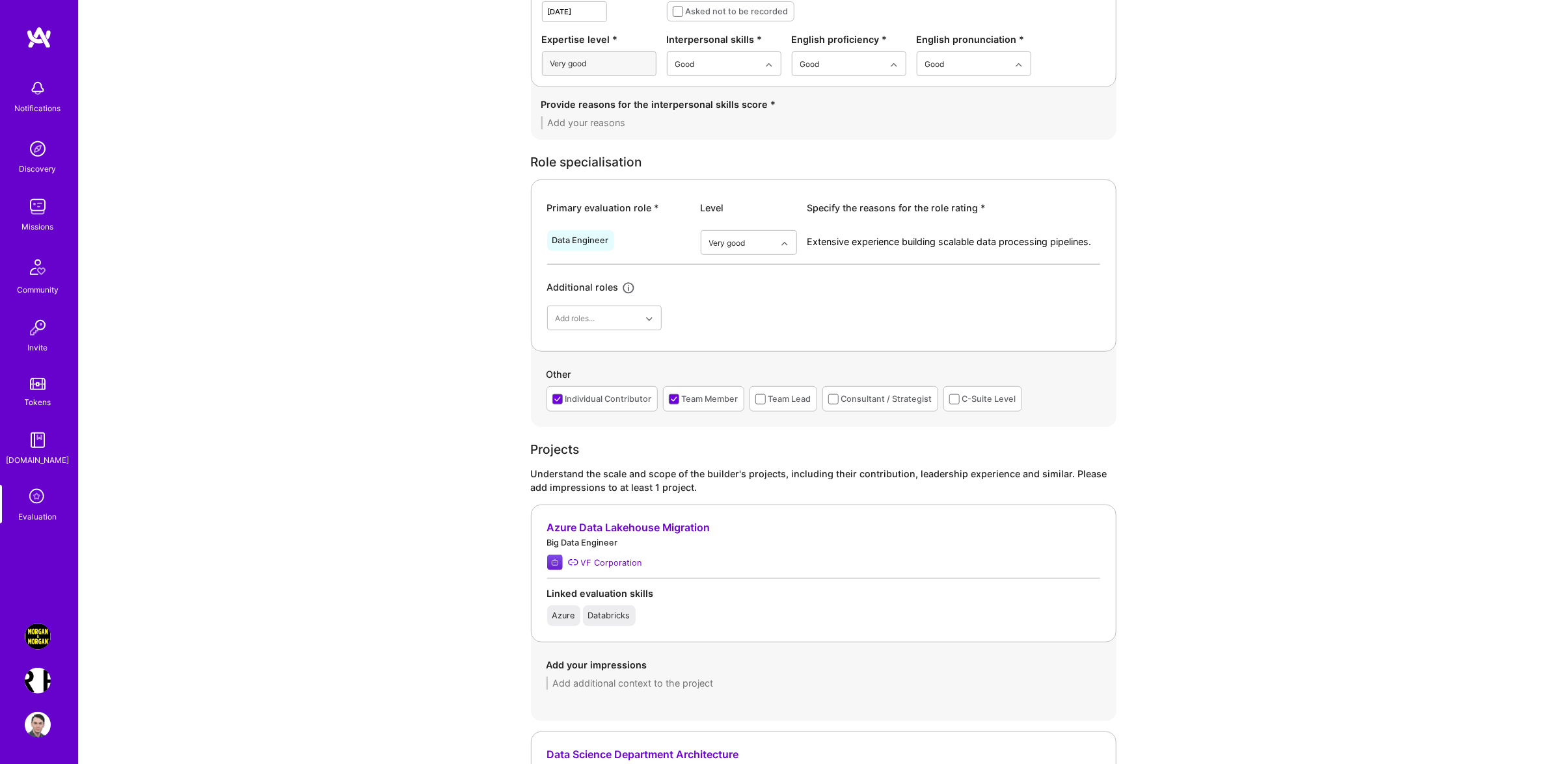
scroll to position [484, 0]
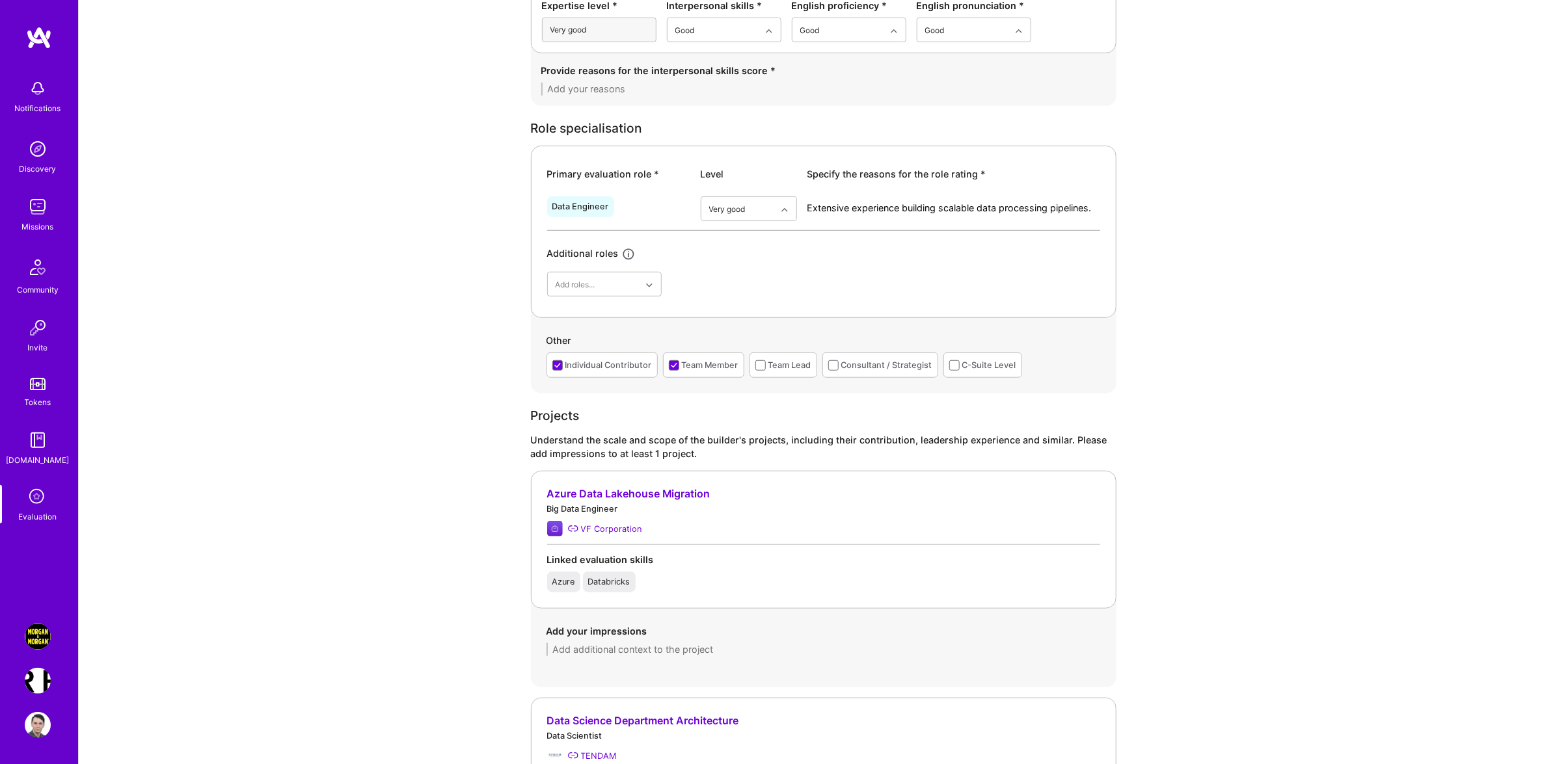
click at [633, 647] on textarea at bounding box center [823, 649] width 554 height 13
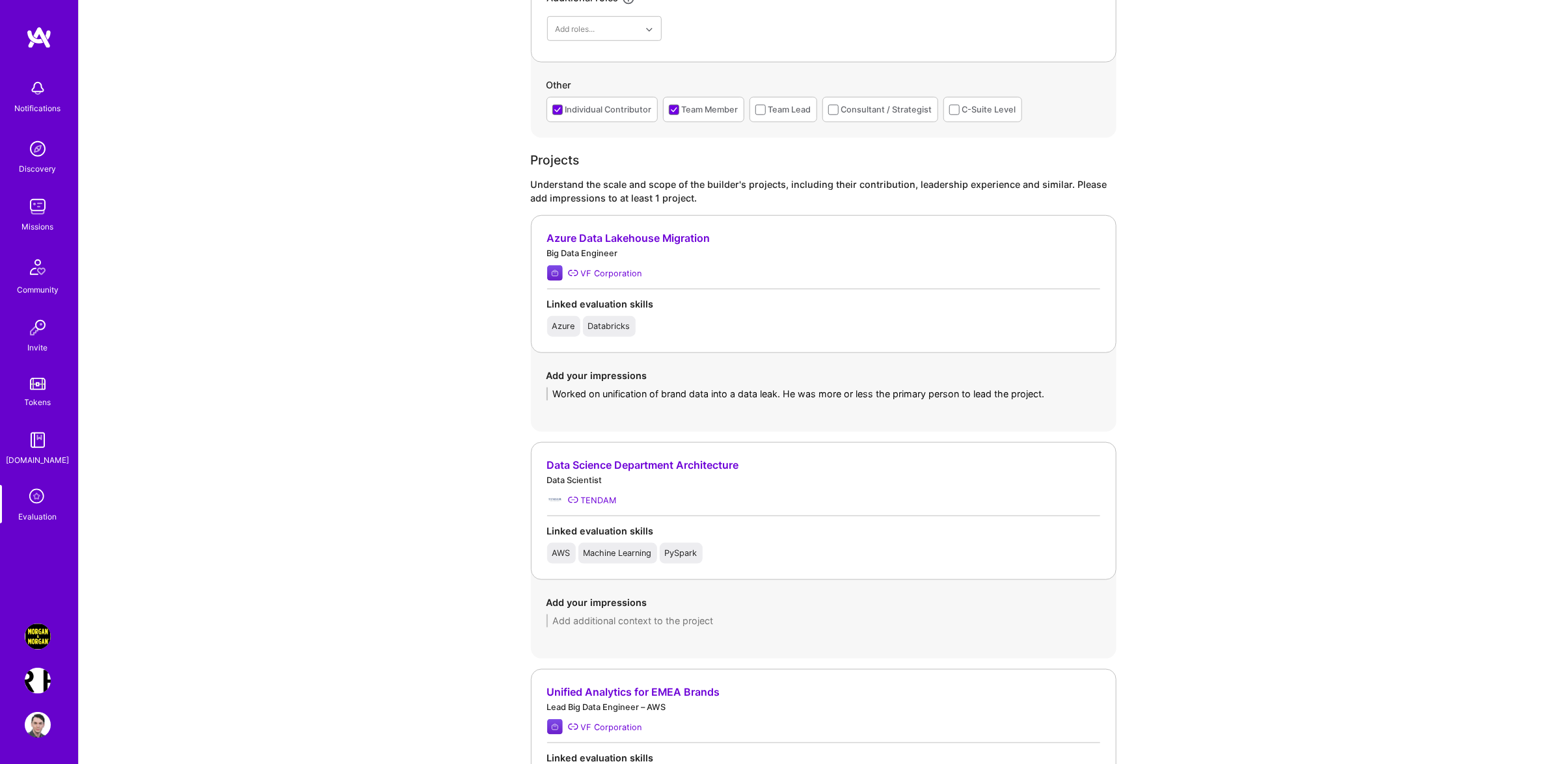
scroll to position [760, 0]
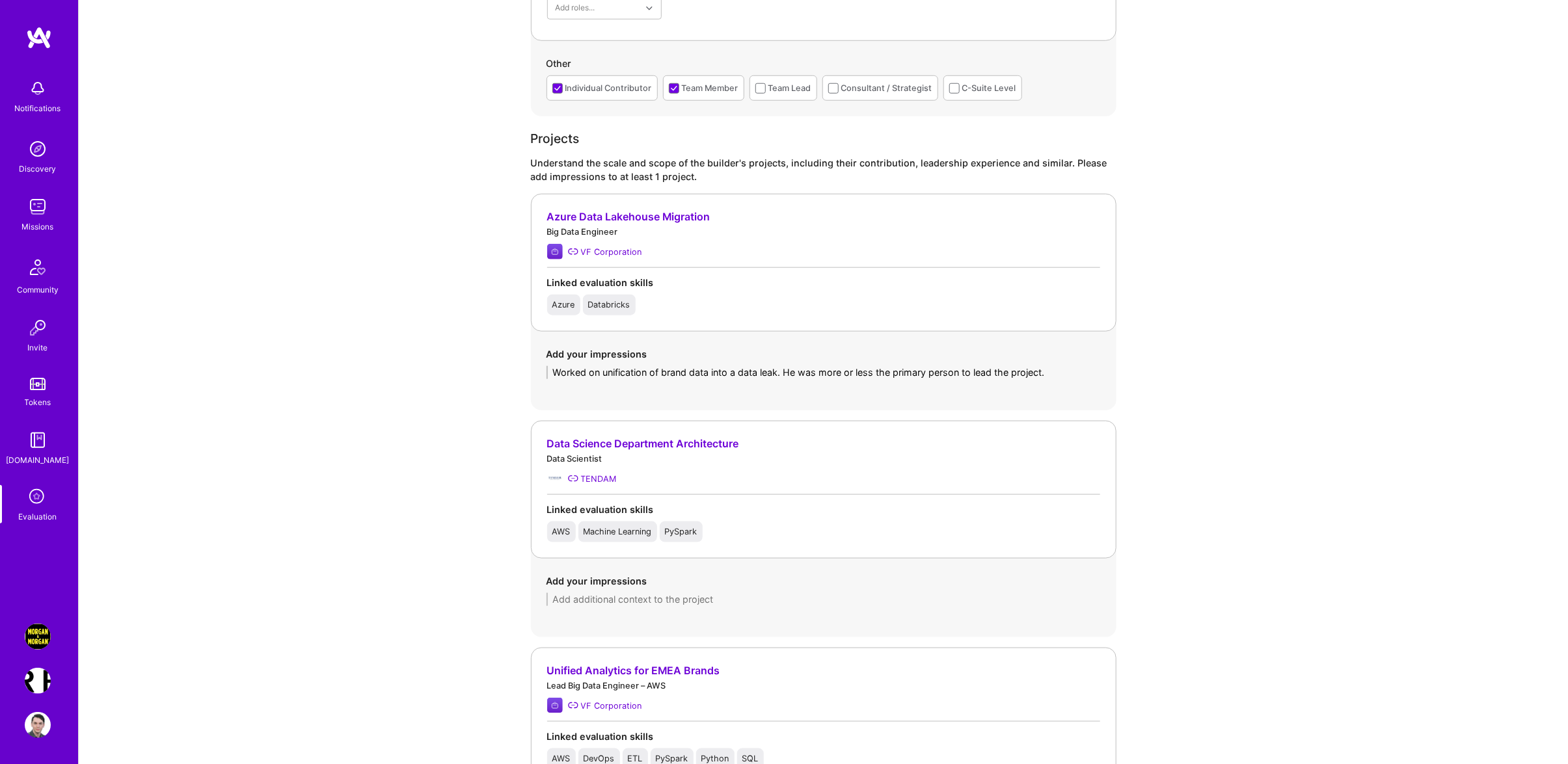
type textarea "Worked on unification of brand data into a data leak. He was more or less the p…"
click at [692, 605] on textarea at bounding box center [823, 599] width 554 height 13
type textarea "U"
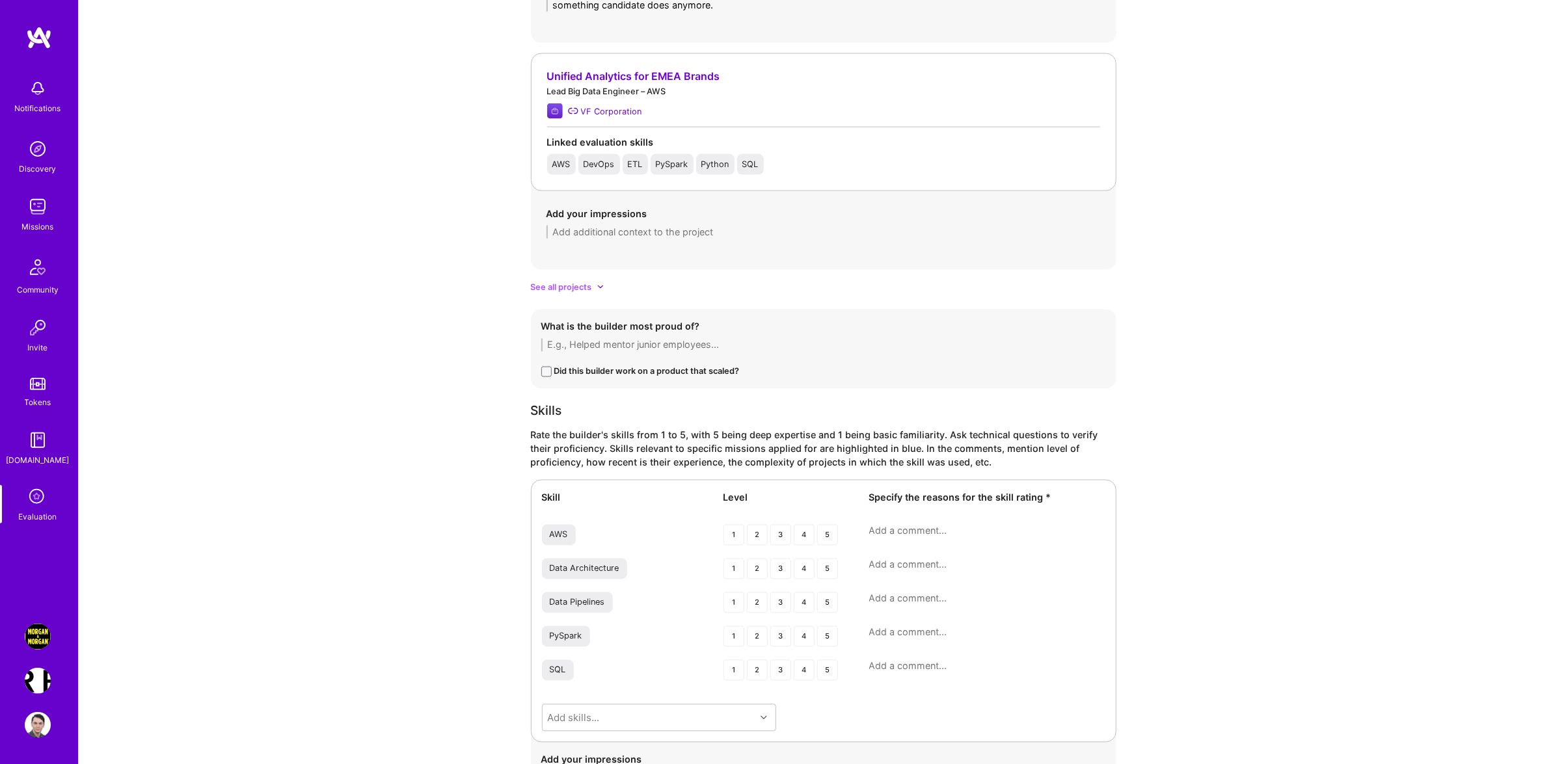
scroll to position [1383, 0]
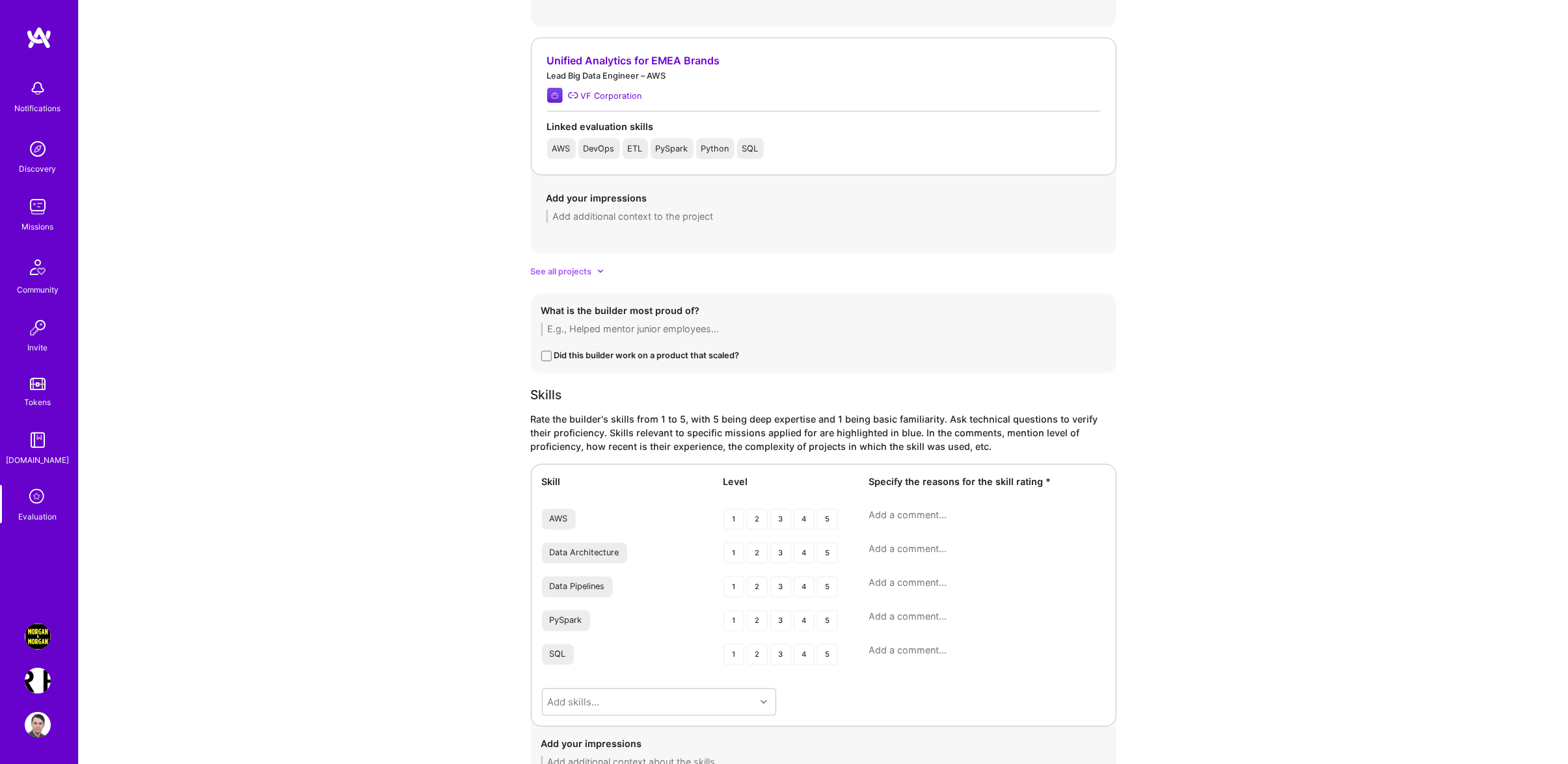
type textarea "It is a project he worked very early in his career, where he needed to do data …"
click at [807, 527] on div "4" at bounding box center [804, 519] width 20 height 20
click at [955, 517] on textarea at bounding box center [987, 515] width 236 height 13
type textarea "Pretty extensive experience working with AWS data processing tech."
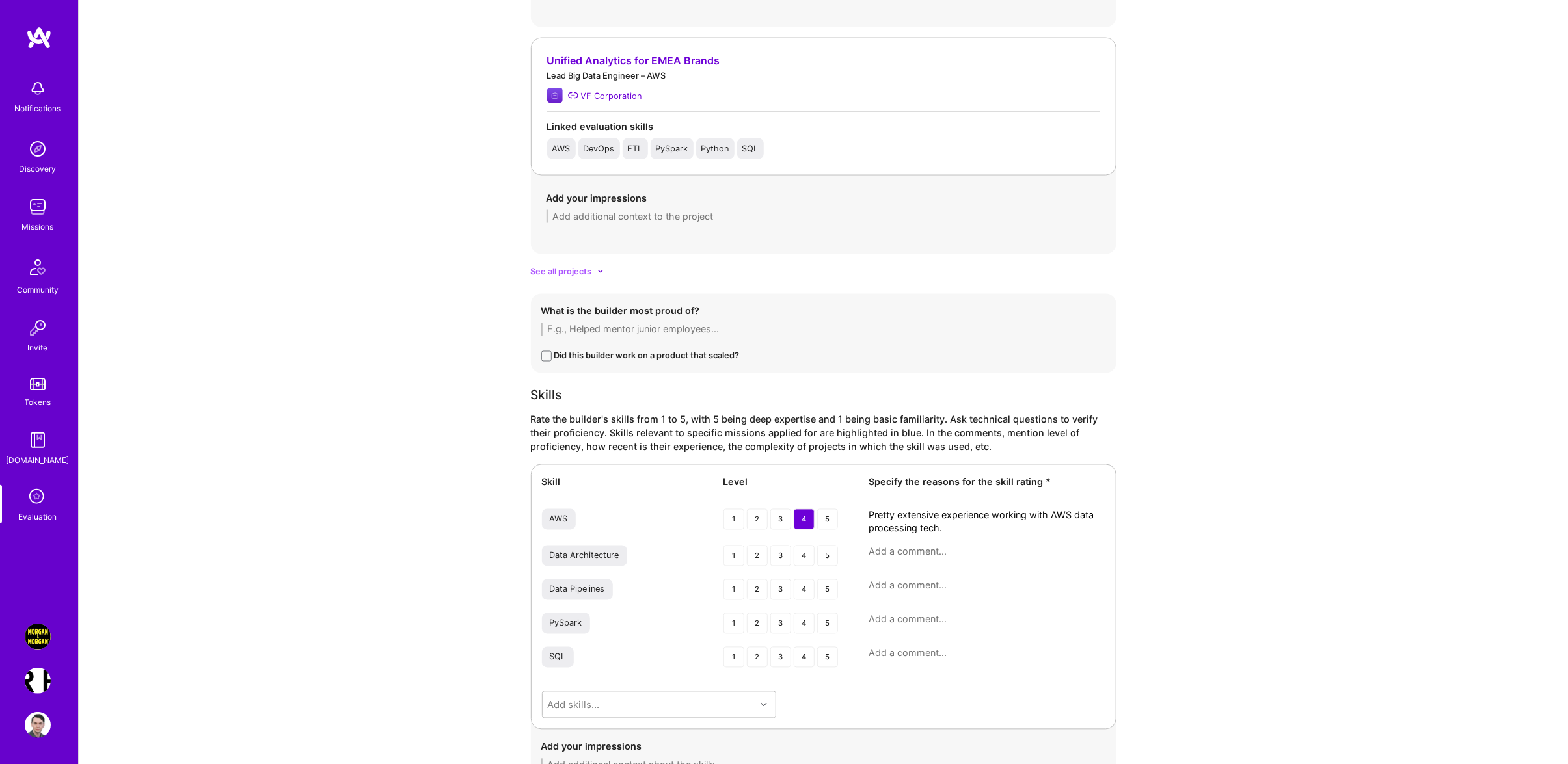
drag, startPoint x: 834, startPoint y: 576, endPoint x: 823, endPoint y: 563, distance: 17.0
click at [828, 572] on div "Skill Level Specify the reasons for the skill rating * AWS 1 2 3 4 5 Pretty ext…" at bounding box center [823, 597] width 586 height 265
click at [823, 563] on div "5" at bounding box center [827, 555] width 20 height 20
click at [925, 566] on div "Data Architecture 1 2 3 4 5" at bounding box center [823, 557] width 563 height 23
click at [917, 557] on textarea at bounding box center [987, 551] width 236 height 13
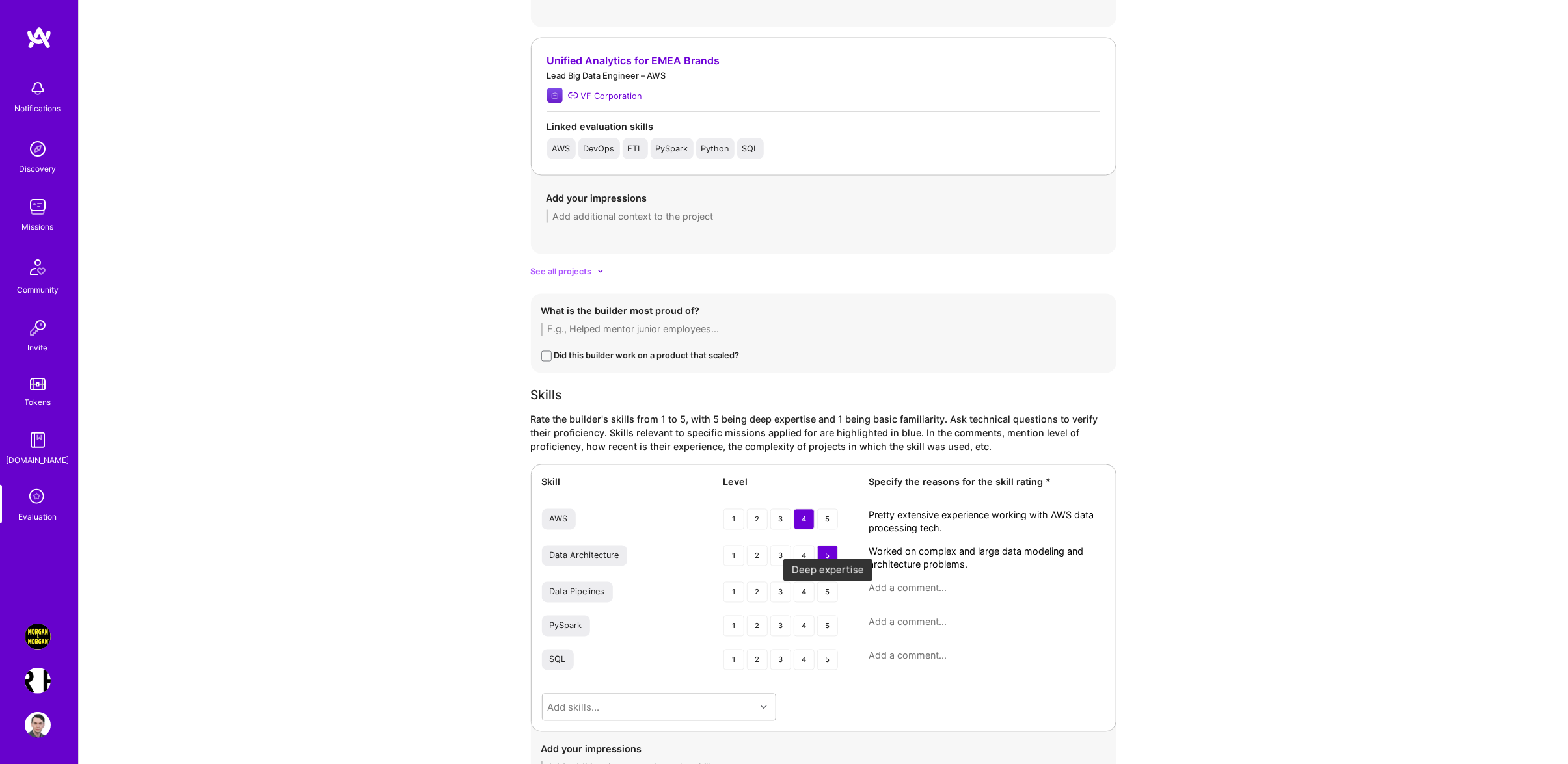
type textarea "Worked on complex and large data modeling and architecture problems."
click at [820, 603] on div "5" at bounding box center [827, 591] width 20 height 20
click at [802, 558] on div "4" at bounding box center [804, 555] width 20 height 20
click at [806, 591] on div "4" at bounding box center [804, 591] width 20 height 20
click at [886, 595] on textarea at bounding box center [987, 588] width 236 height 13
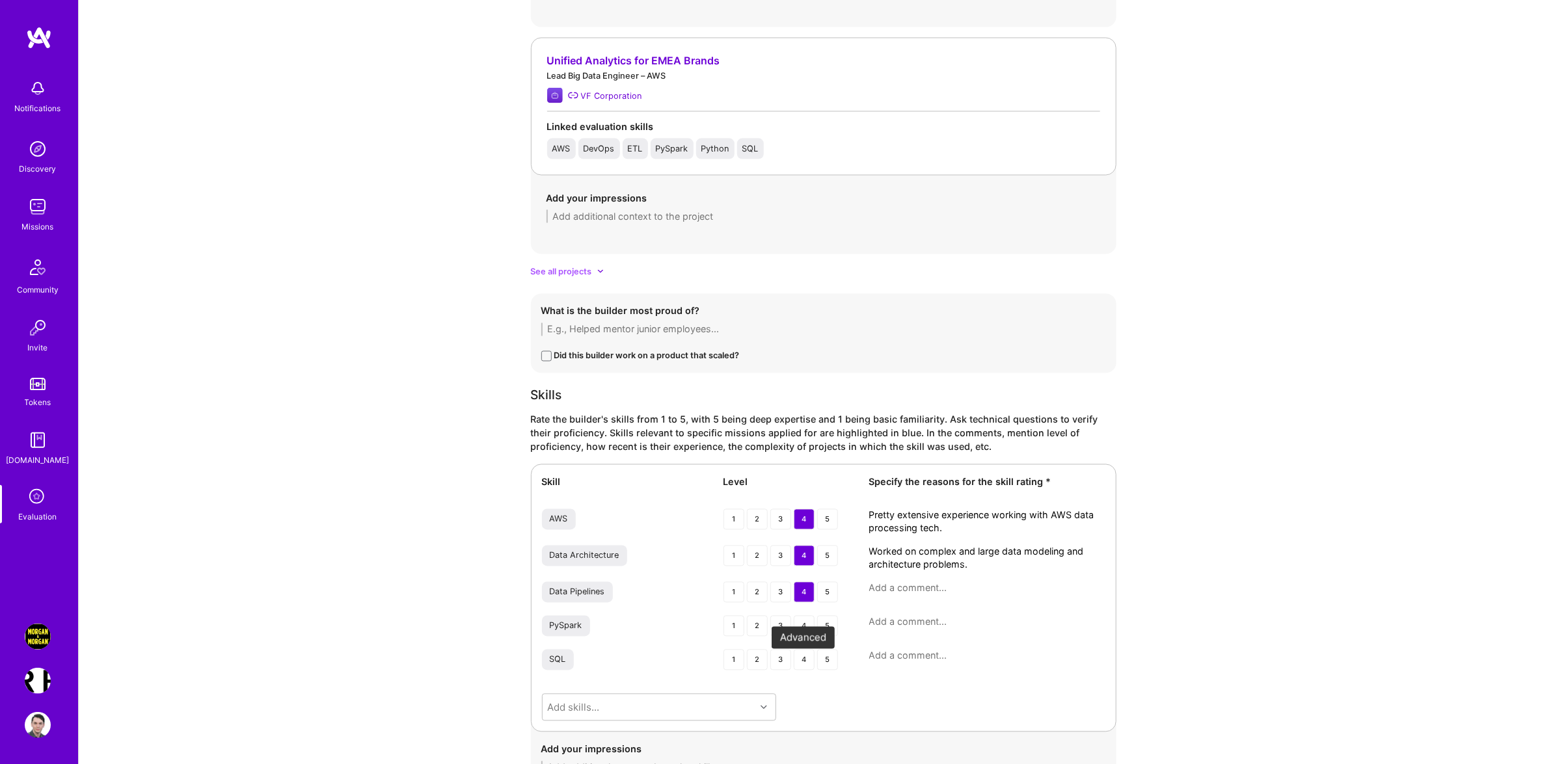
click at [805, 665] on div "4" at bounding box center [804, 659] width 20 height 20
click at [928, 662] on textarea at bounding box center [987, 655] width 236 height 13
type textarea "Primary database querying language"
click at [909, 595] on textarea at bounding box center [987, 588] width 236 height 13
click at [910, 595] on textarea at bounding box center [987, 588] width 236 height 13
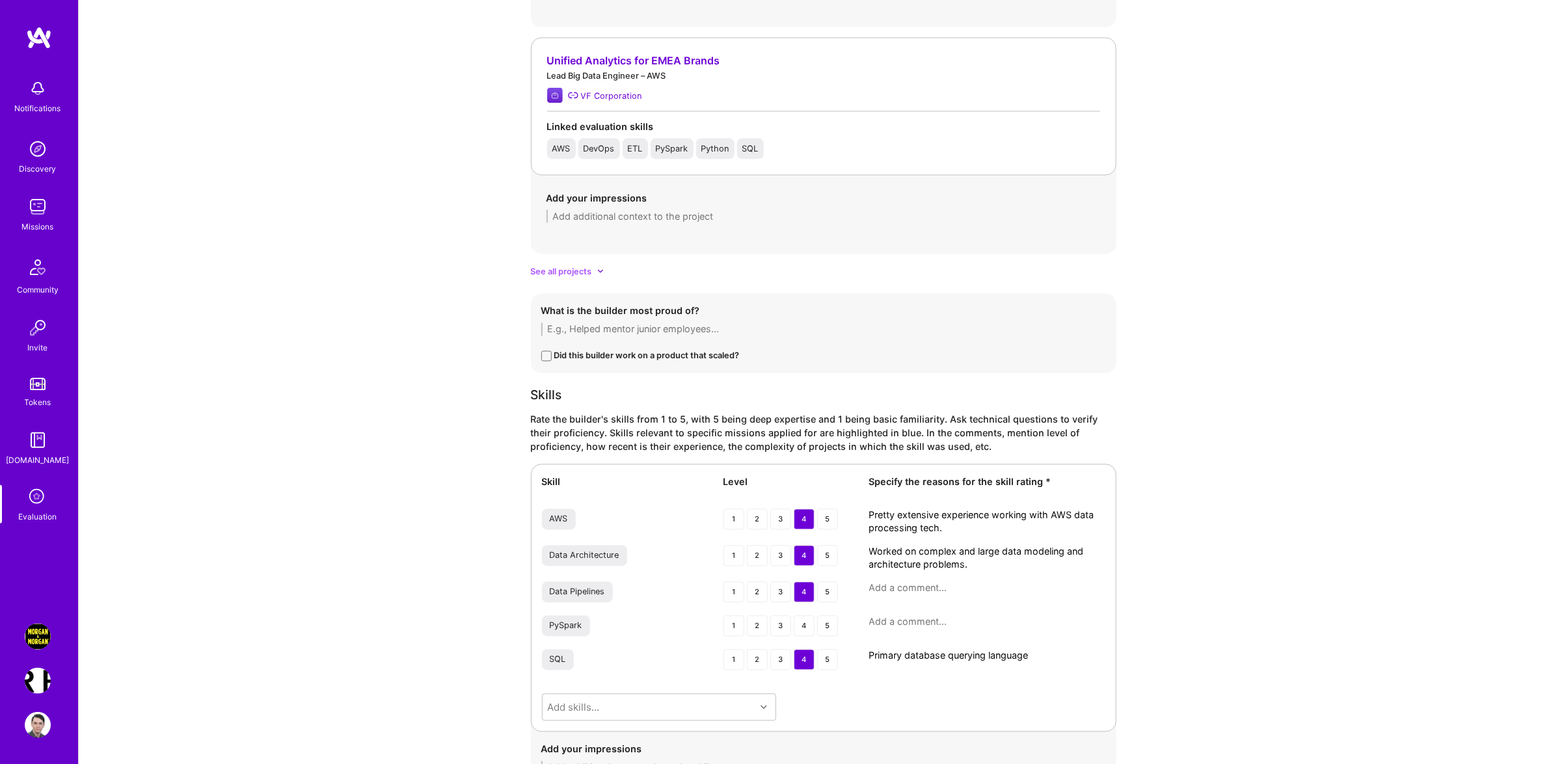
click at [910, 595] on textarea at bounding box center [987, 588] width 236 height 13
click at [921, 595] on textarea at bounding box center [987, 588] width 236 height 13
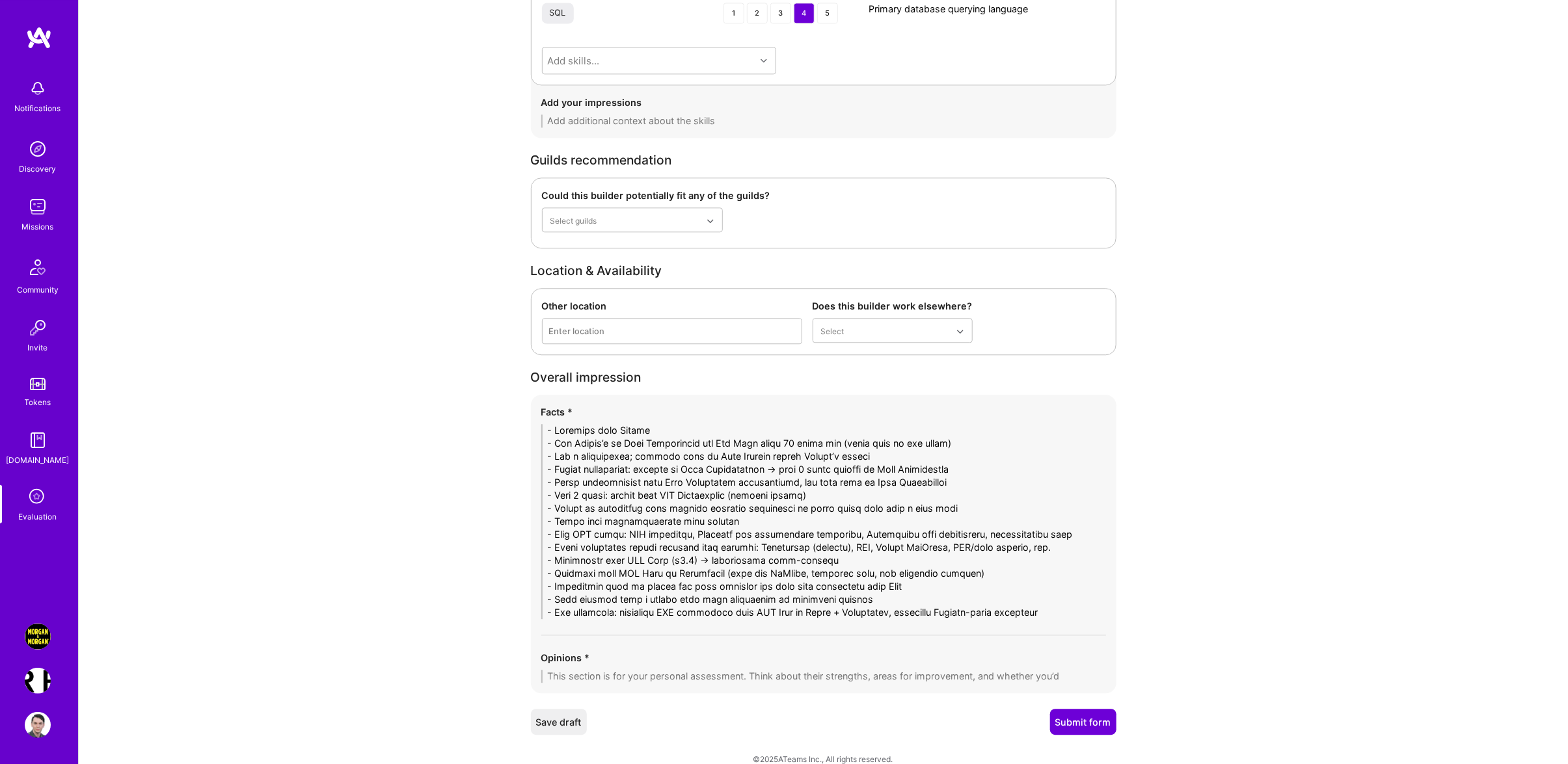
scroll to position [2059, 0]
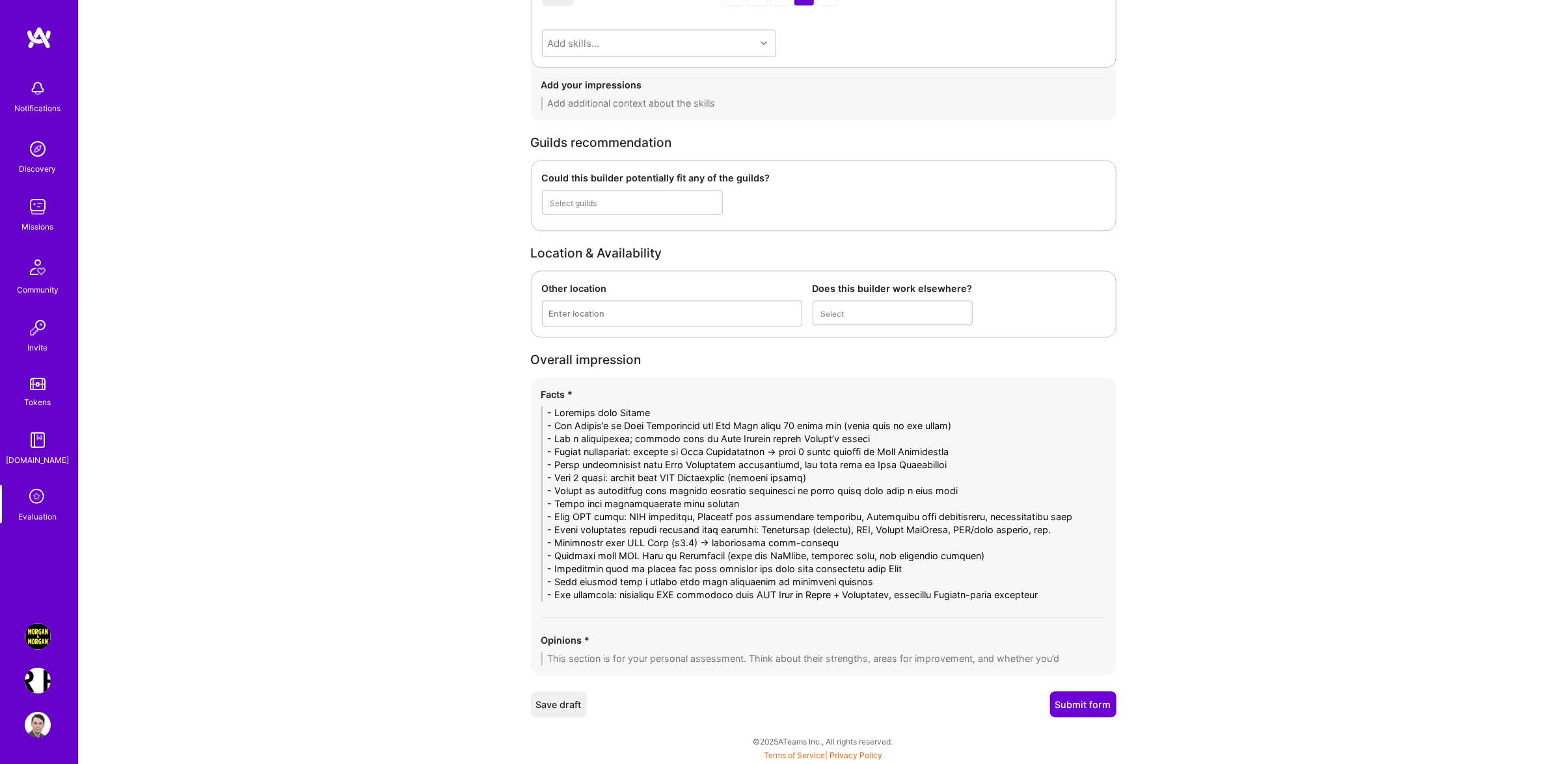
type textarea "Developed multiple scalable data processing pipelines throughout the past."
click at [628, 656] on textarea at bounding box center [823, 658] width 564 height 13
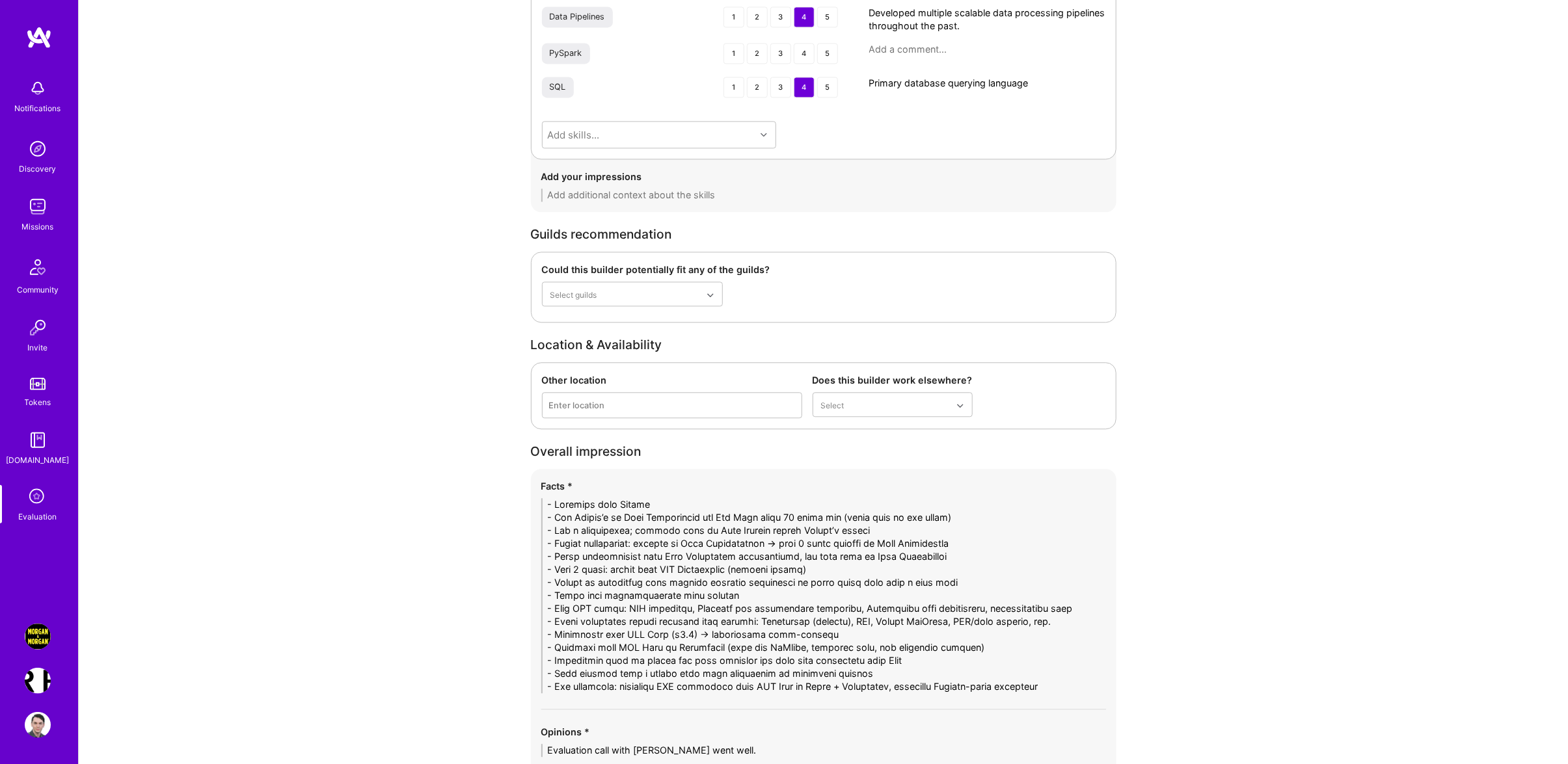
scroll to position [2078, 0]
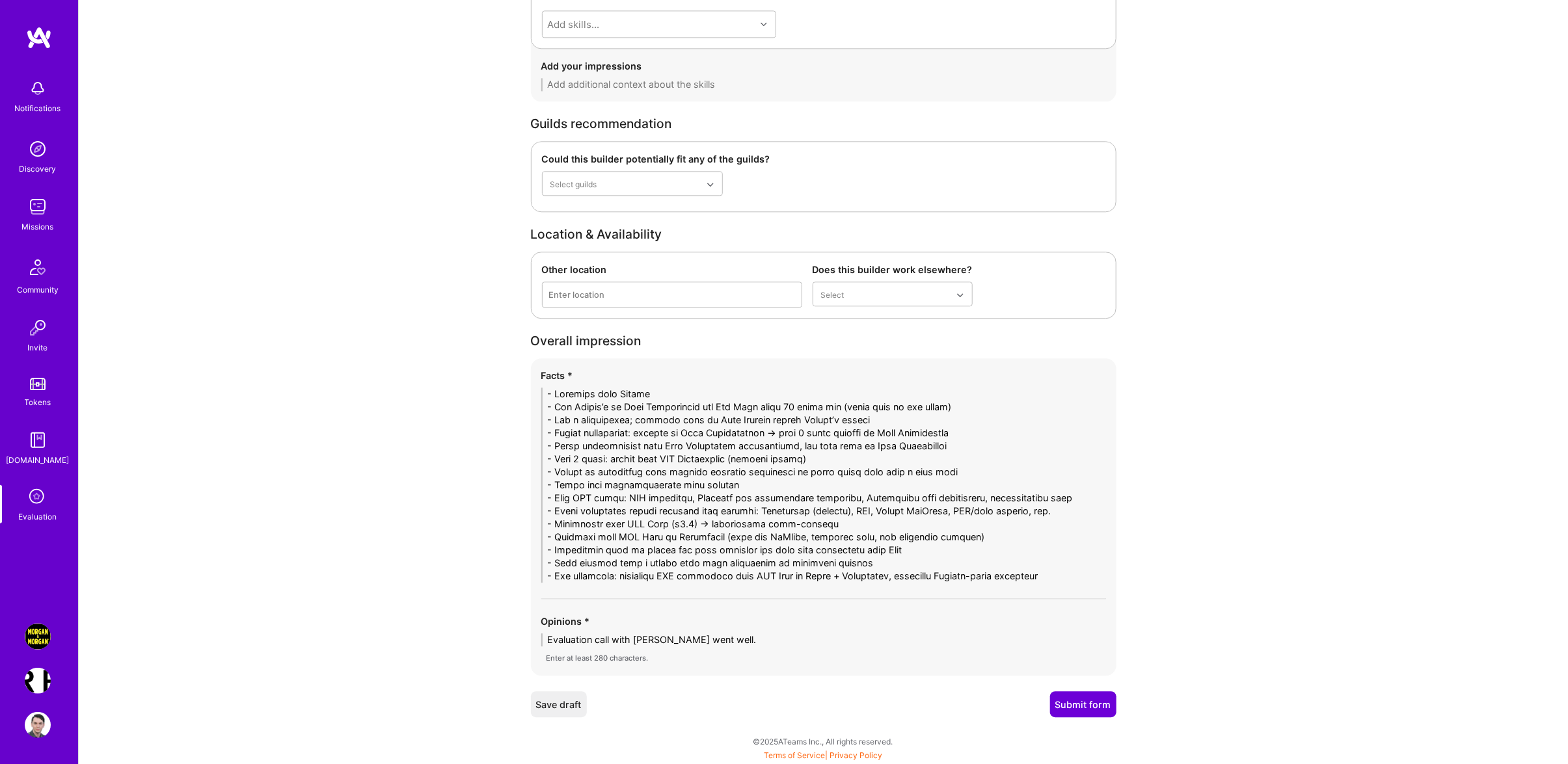
click at [724, 635] on textarea "Evaluation call with [PERSON_NAME] went well." at bounding box center [823, 639] width 564 height 13
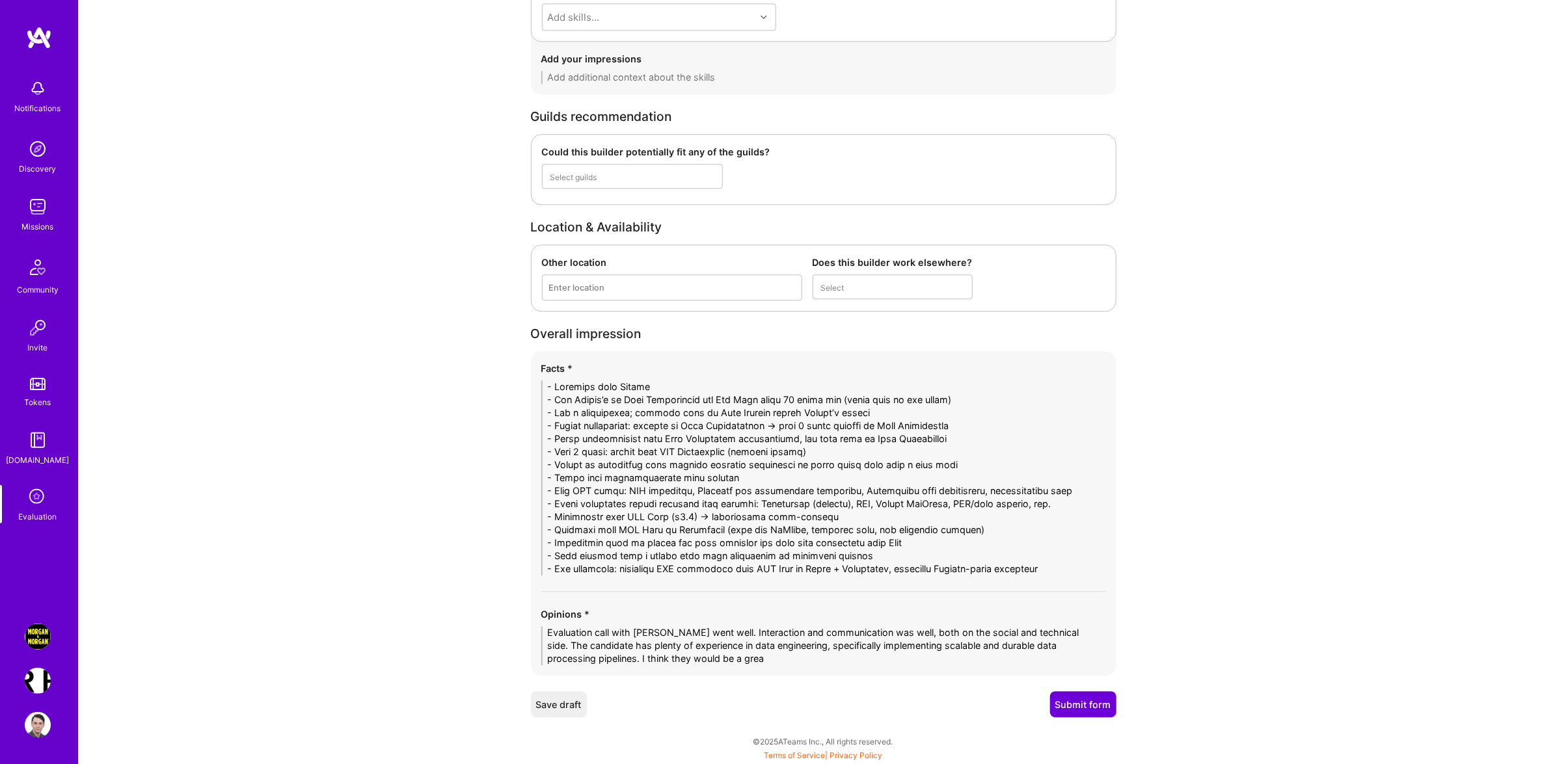
scroll to position [2059, 0]
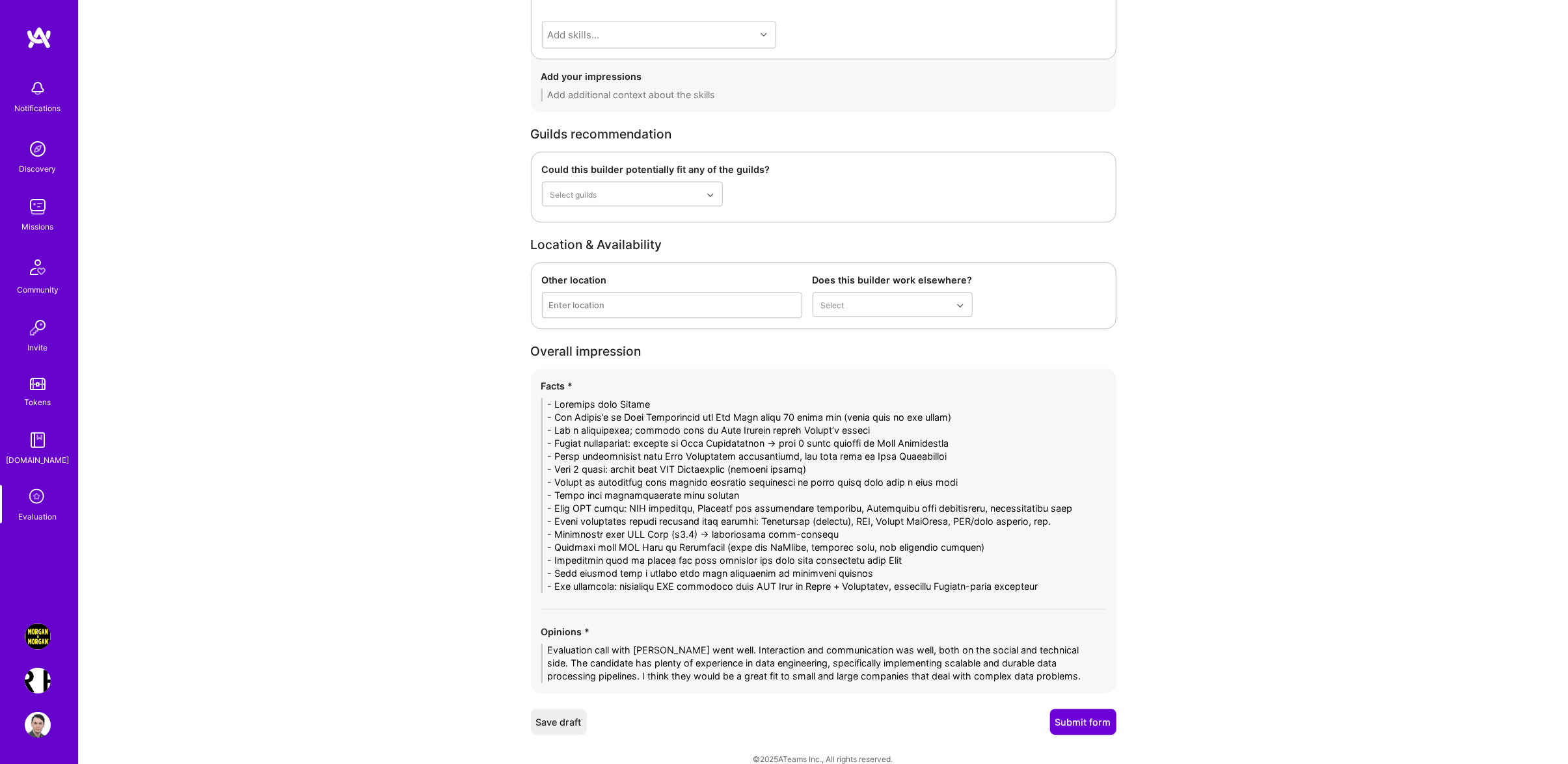
type textarea "Evaluation call with [PERSON_NAME] went well. Interaction and communication was…"
click at [1088, 735] on button "Submit form" at bounding box center [1083, 721] width 67 height 26
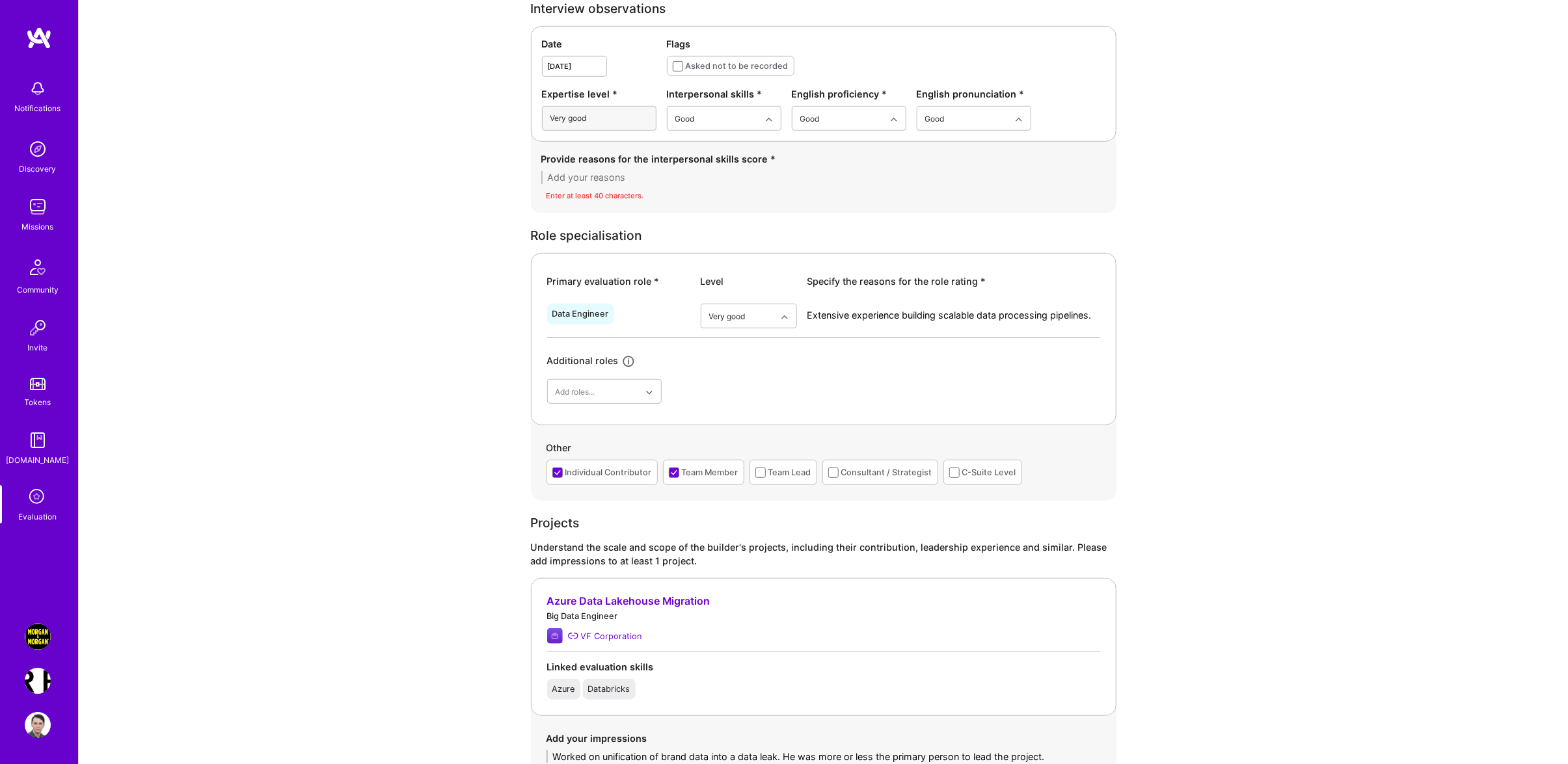
scroll to position [190, 0]
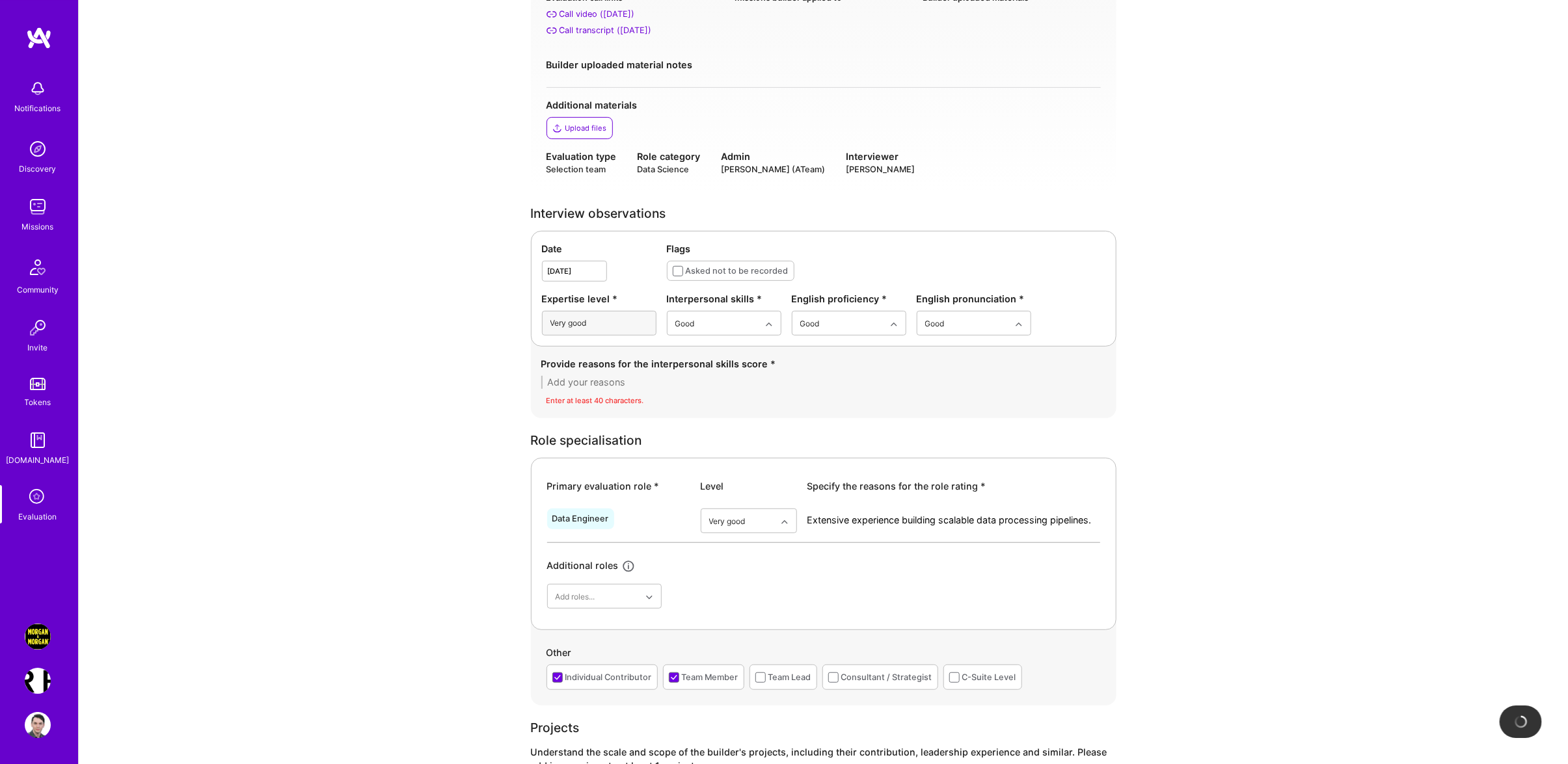
click at [588, 385] on textarea at bounding box center [823, 382] width 564 height 13
click at [727, 424] on div "Excellent" at bounding box center [723, 427] width 115 height 24
click at [825, 392] on div "Provide reasons for the interpersonal skills score * Candidate has well Enter a…" at bounding box center [823, 382] width 564 height 51
click at [739, 402] on div "Adequate" at bounding box center [723, 403] width 115 height 24
click at [712, 337] on div "Date [DATE] Flags Asked not to be recorded Expertise level * Very good Interper…" at bounding box center [823, 288] width 586 height 116
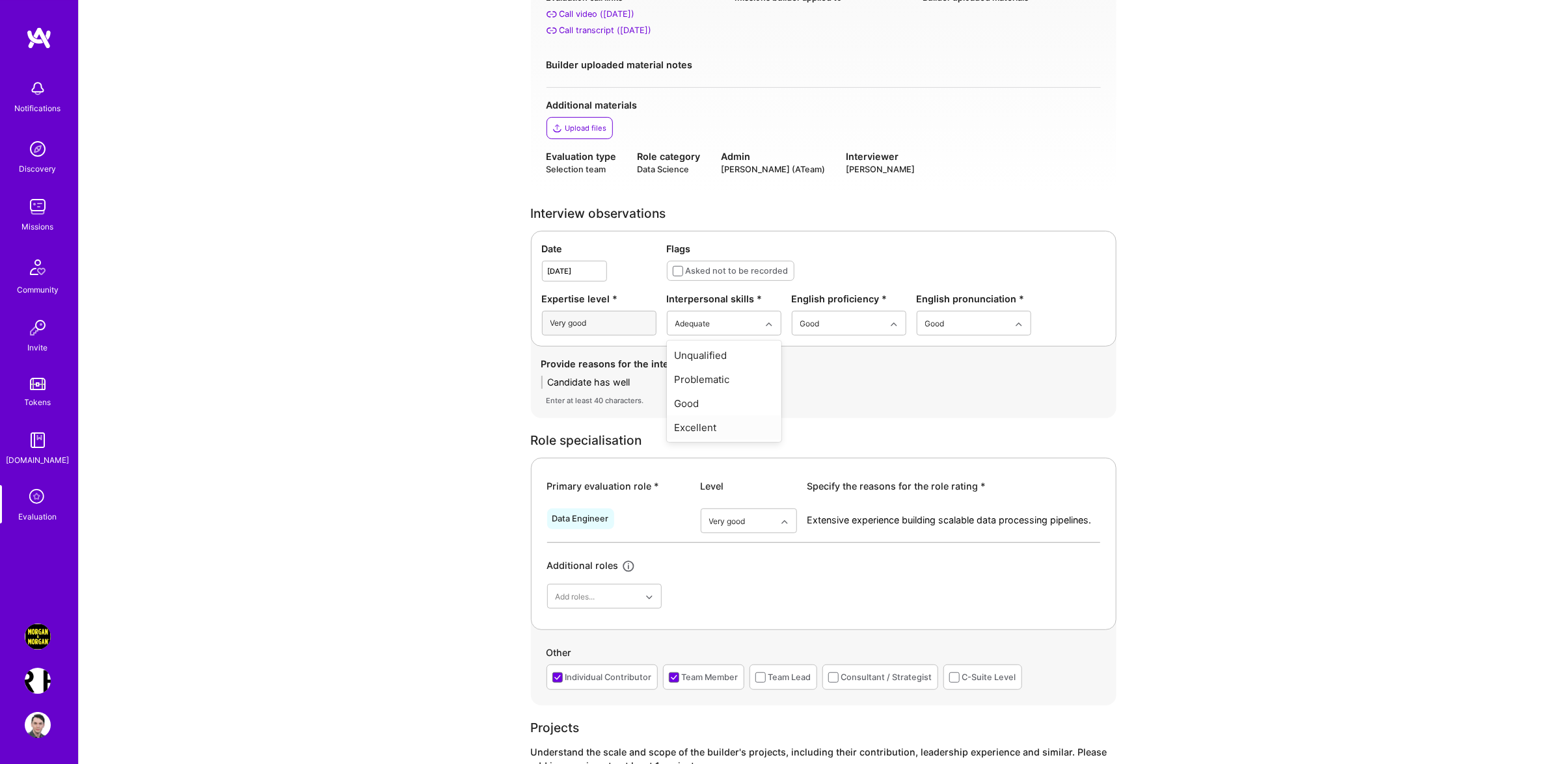
click at [716, 427] on div "Excellent" at bounding box center [723, 427] width 115 height 24
click at [670, 382] on textarea "Candidate has well" at bounding box center [823, 382] width 564 height 13
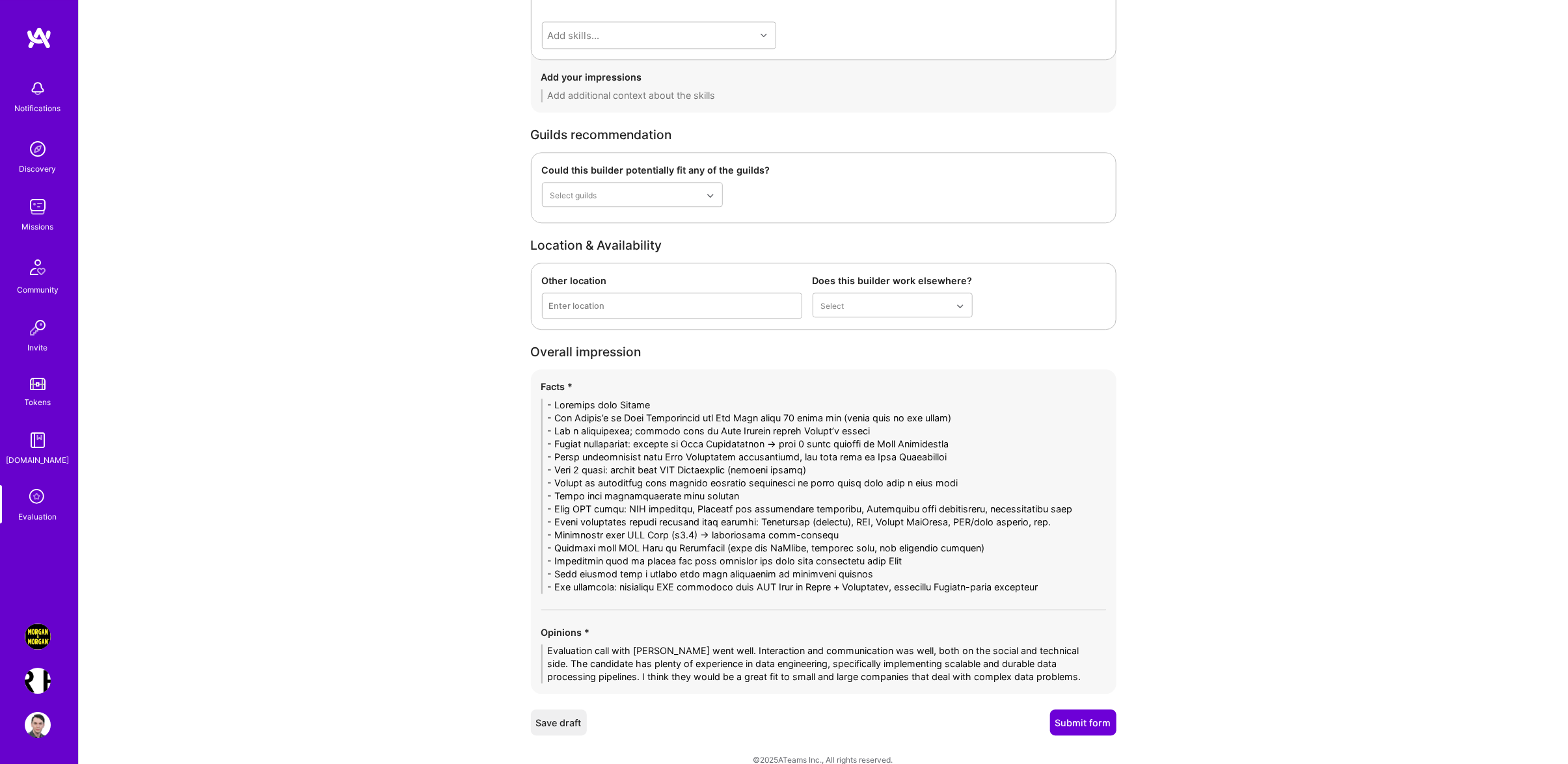
scroll to position [2085, 0]
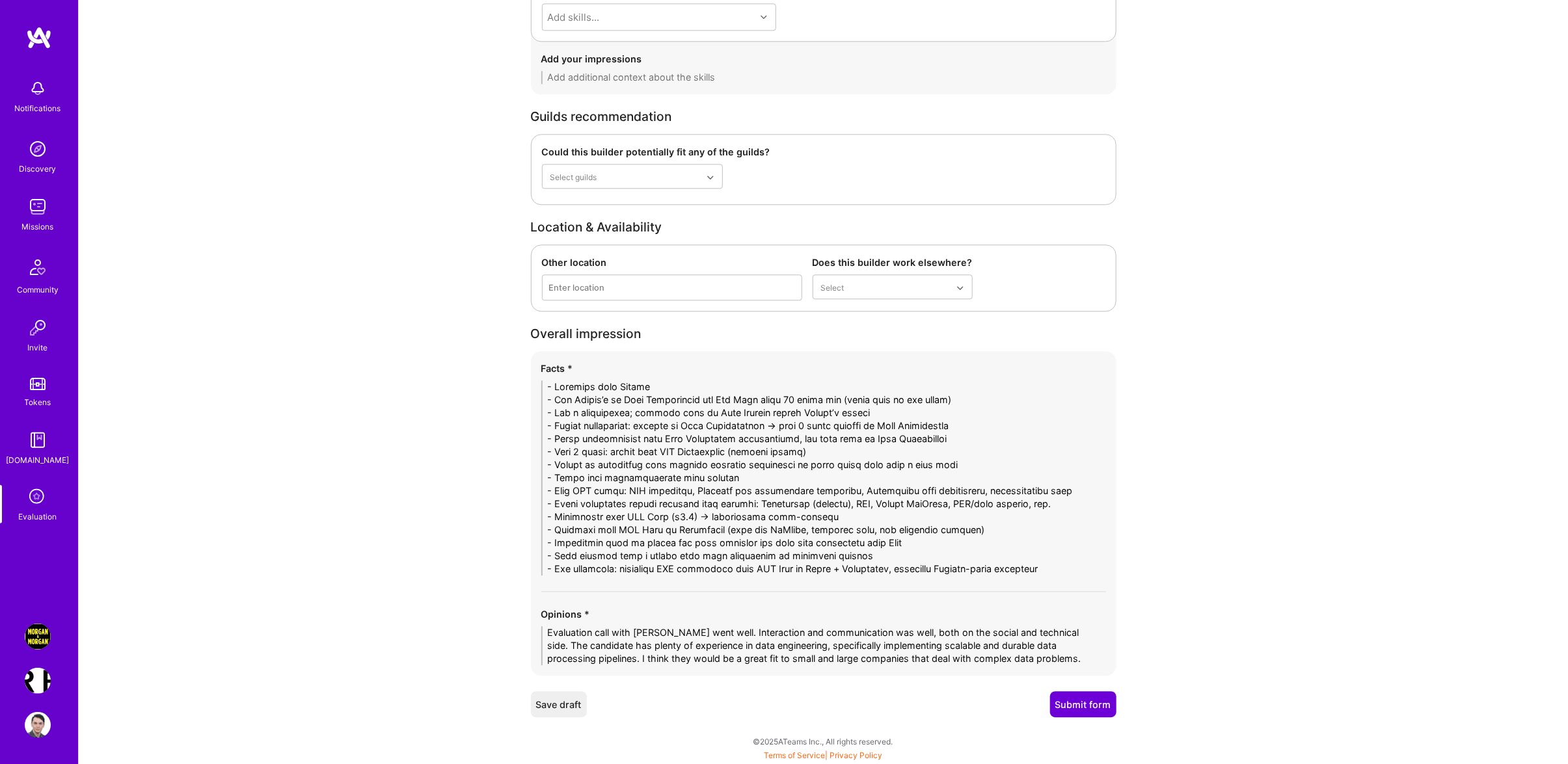
type textarea "Candidate has great communication and interaction skills."
click at [1070, 697] on button "Submit form" at bounding box center [1083, 704] width 67 height 26
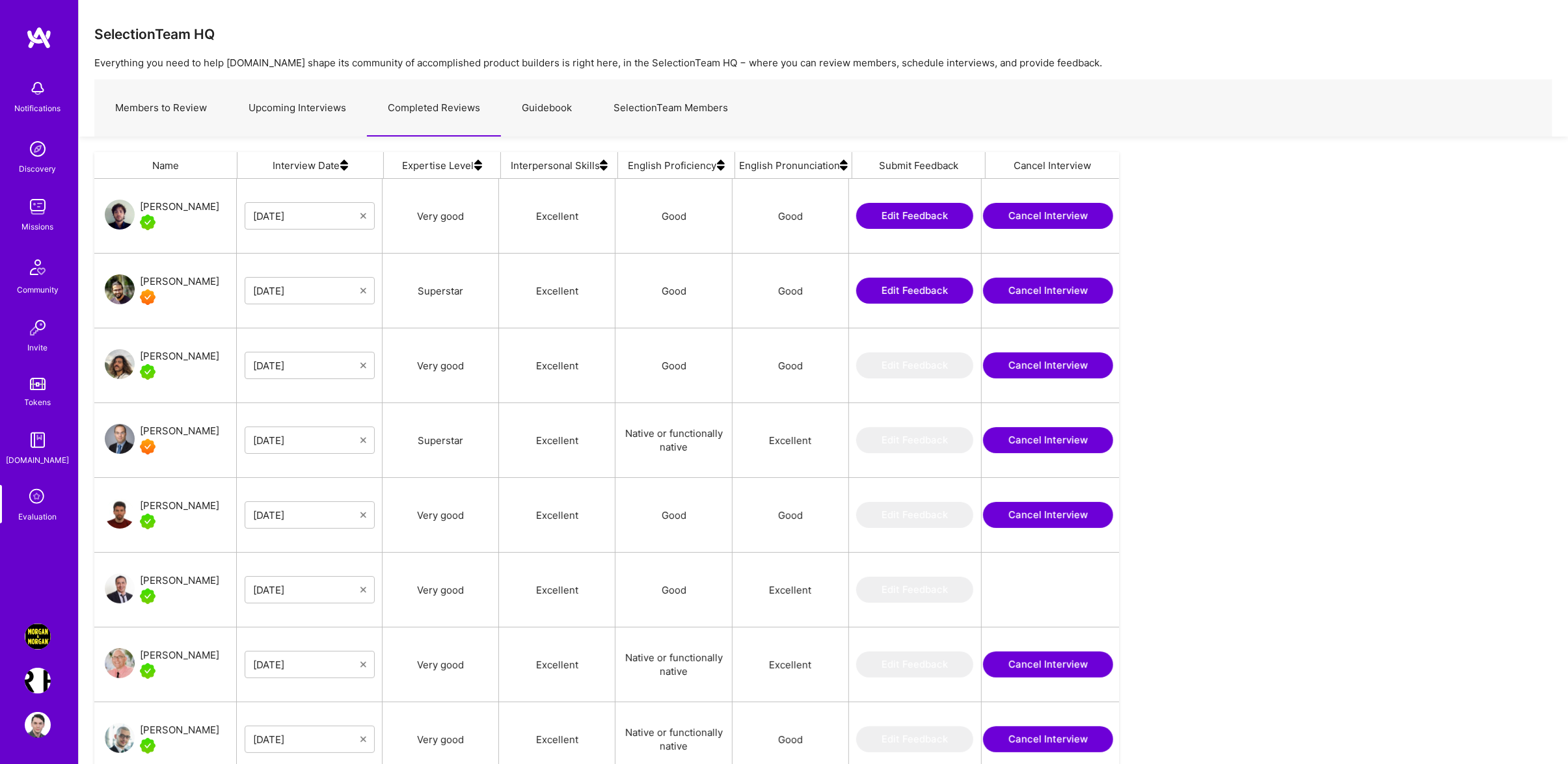
scroll to position [613, 1010]
